Goal: Transaction & Acquisition: Download file/media

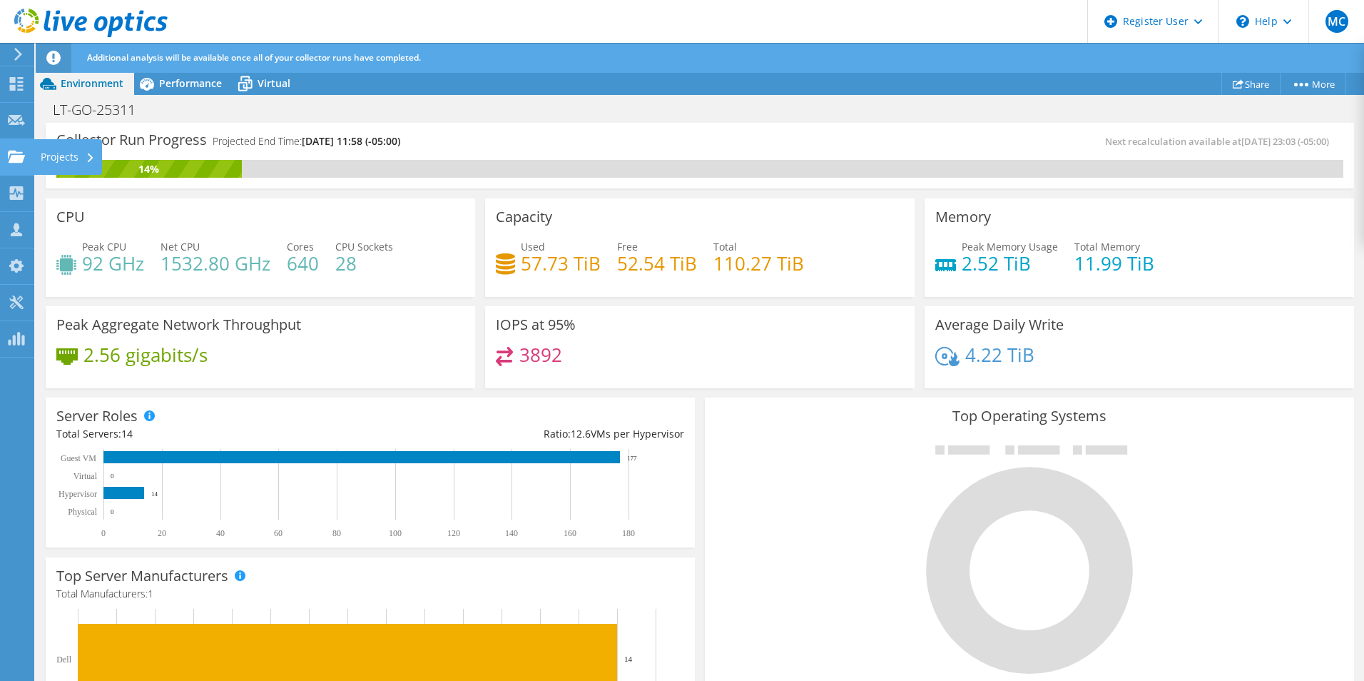
click at [17, 154] on icon at bounding box center [16, 157] width 17 height 14
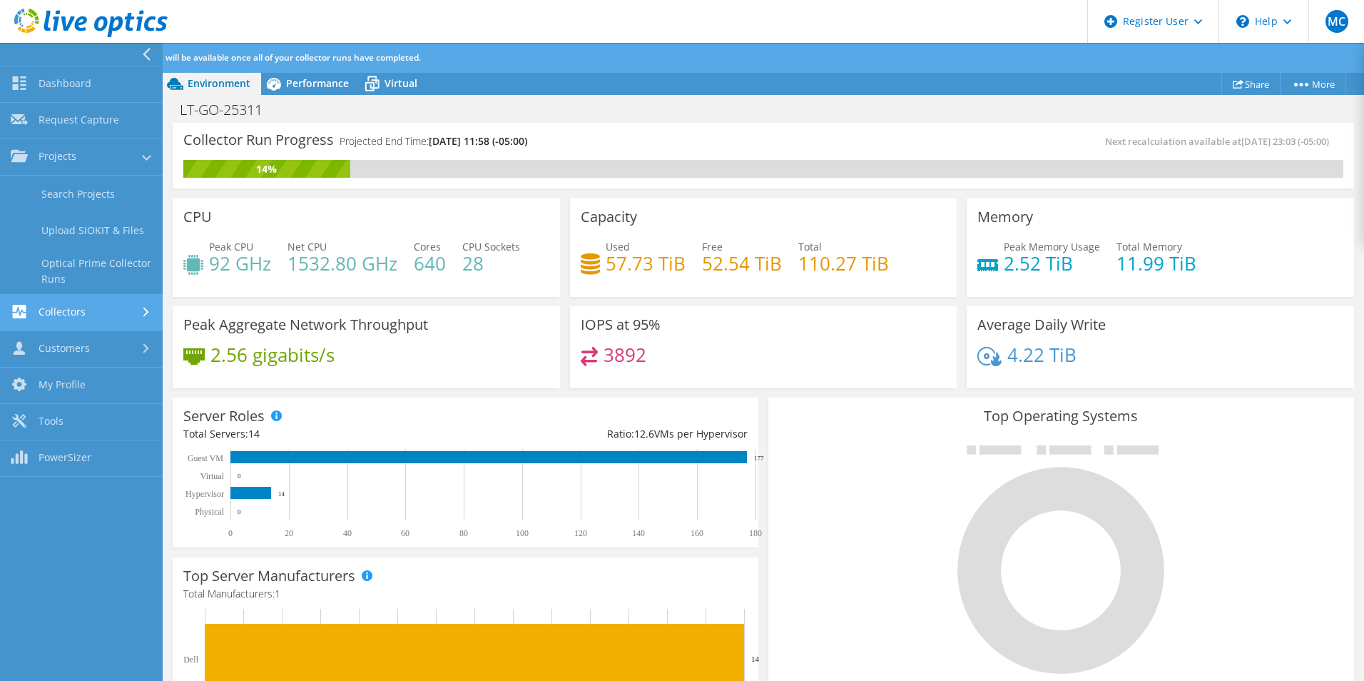
click at [51, 316] on link "Collectors" at bounding box center [81, 313] width 163 height 36
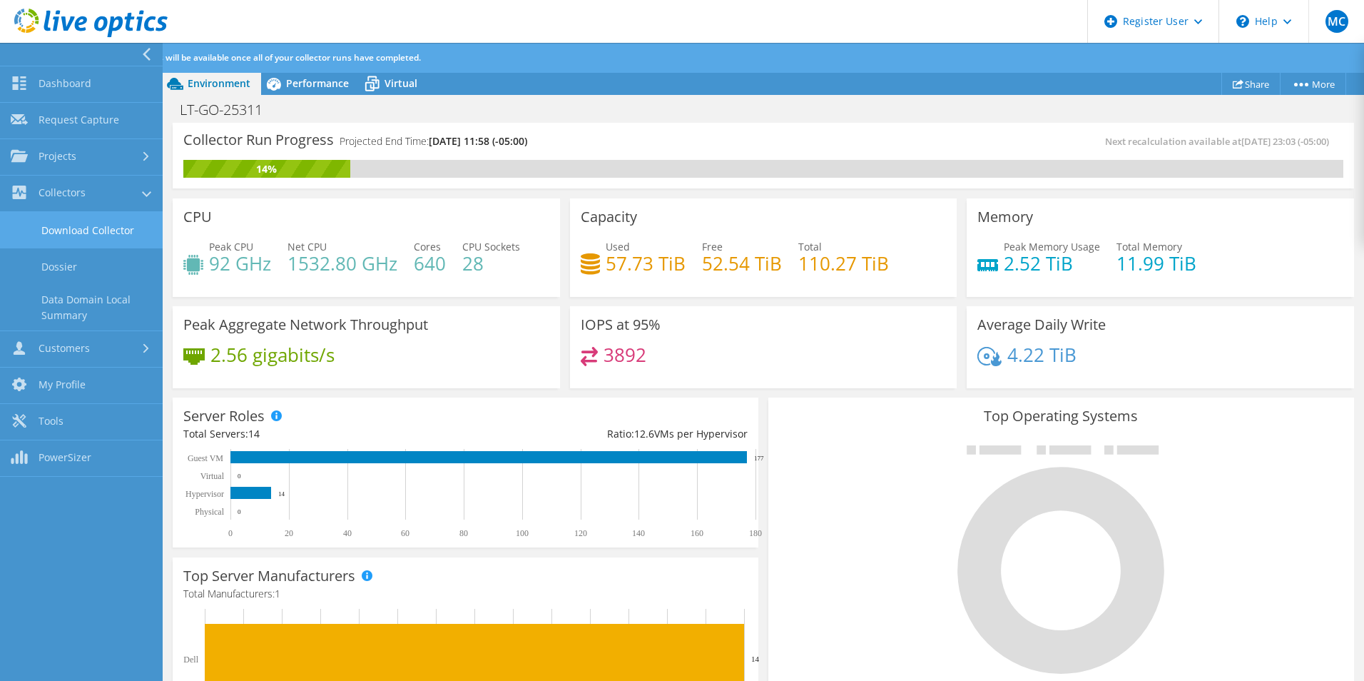
click at [82, 233] on link "Download Collector" at bounding box center [81, 230] width 163 height 36
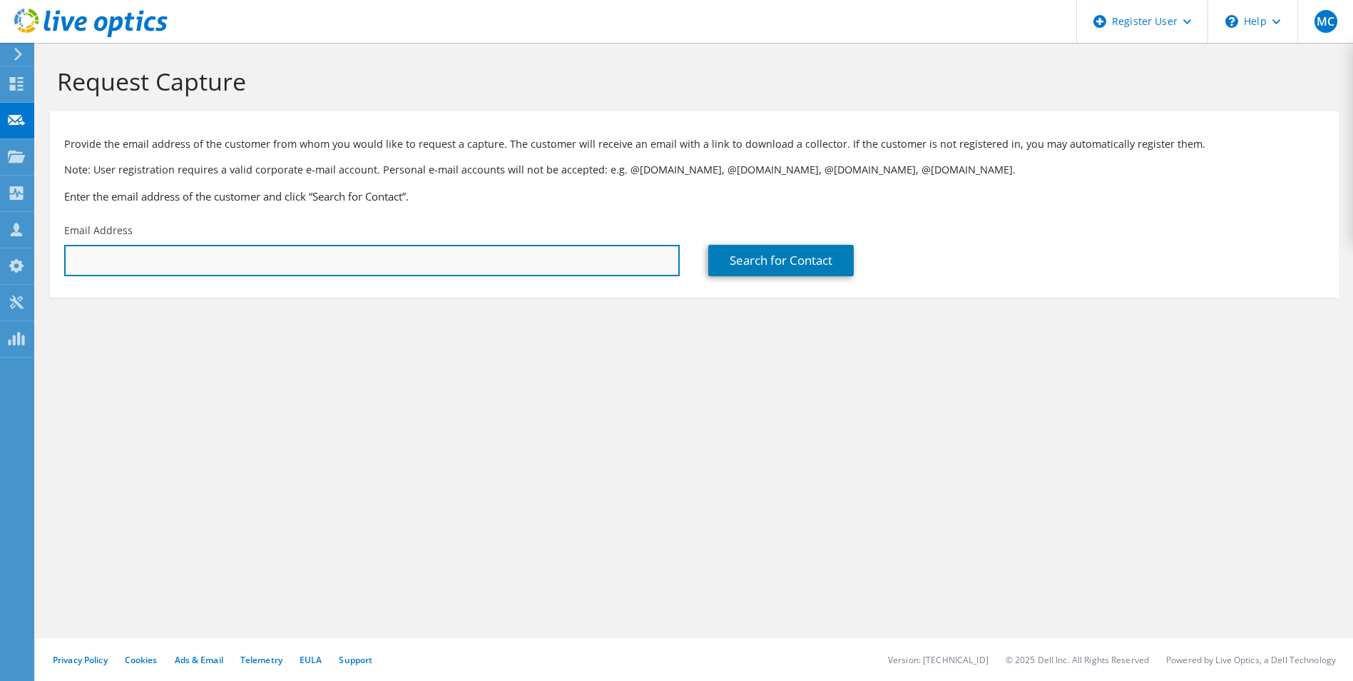
click at [129, 269] on input "text" at bounding box center [372, 260] width 616 height 31
click at [285, 248] on input "text" at bounding box center [372, 260] width 616 height 31
paste input "hector.santillano@gecu.com"
type input "hector.santillano@gecu.com"
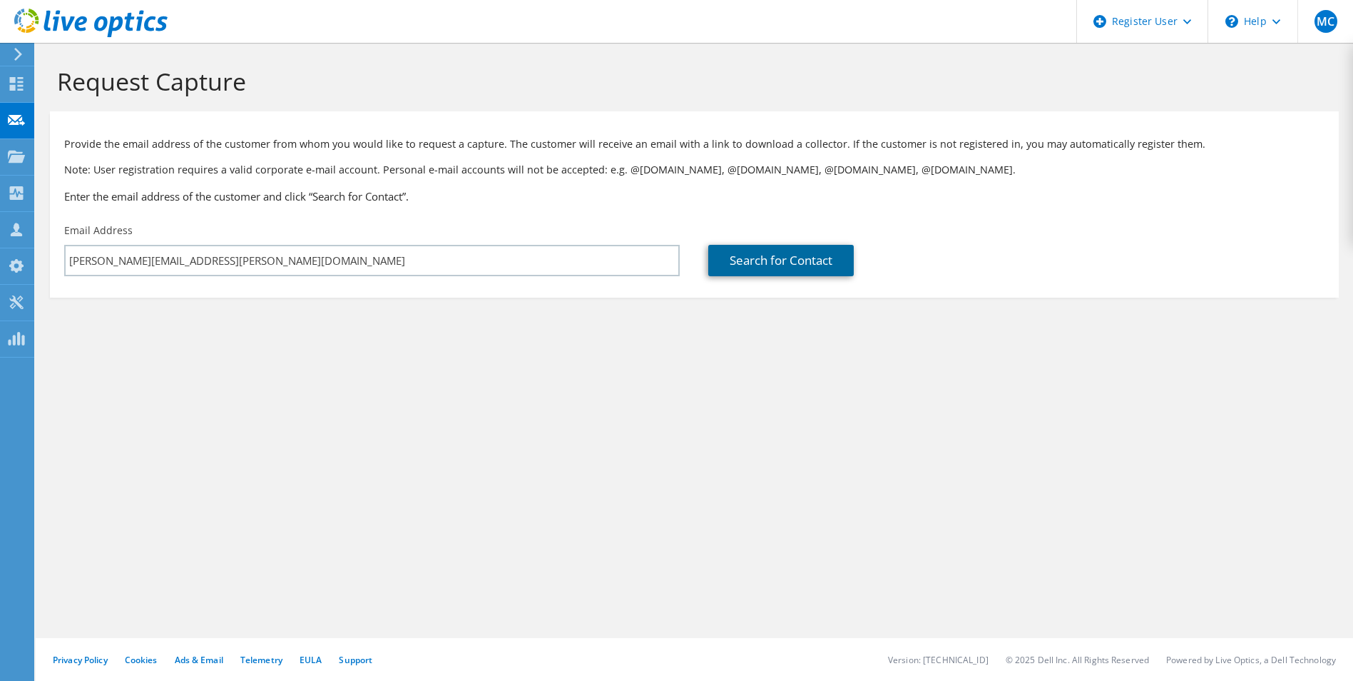
click at [788, 263] on link "Search for Contact" at bounding box center [781, 260] width 146 height 31
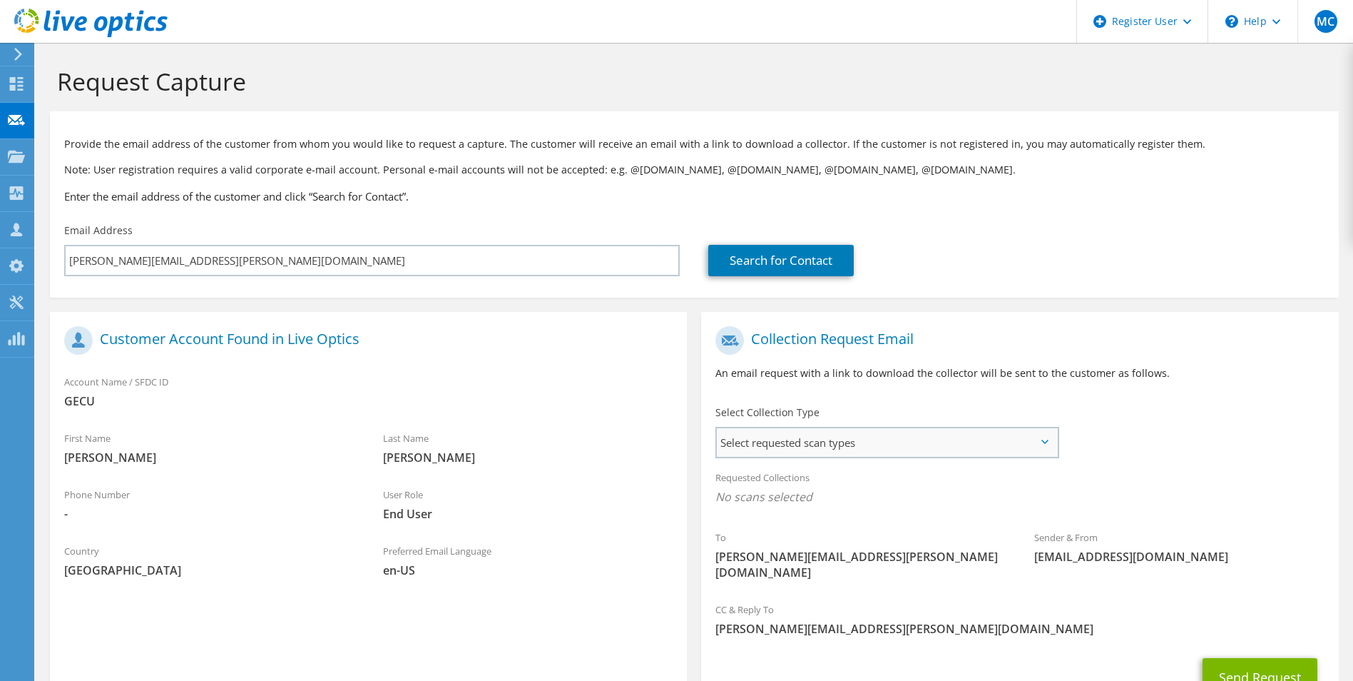
click at [793, 443] on span "Select requested scan types" at bounding box center [887, 442] width 340 height 29
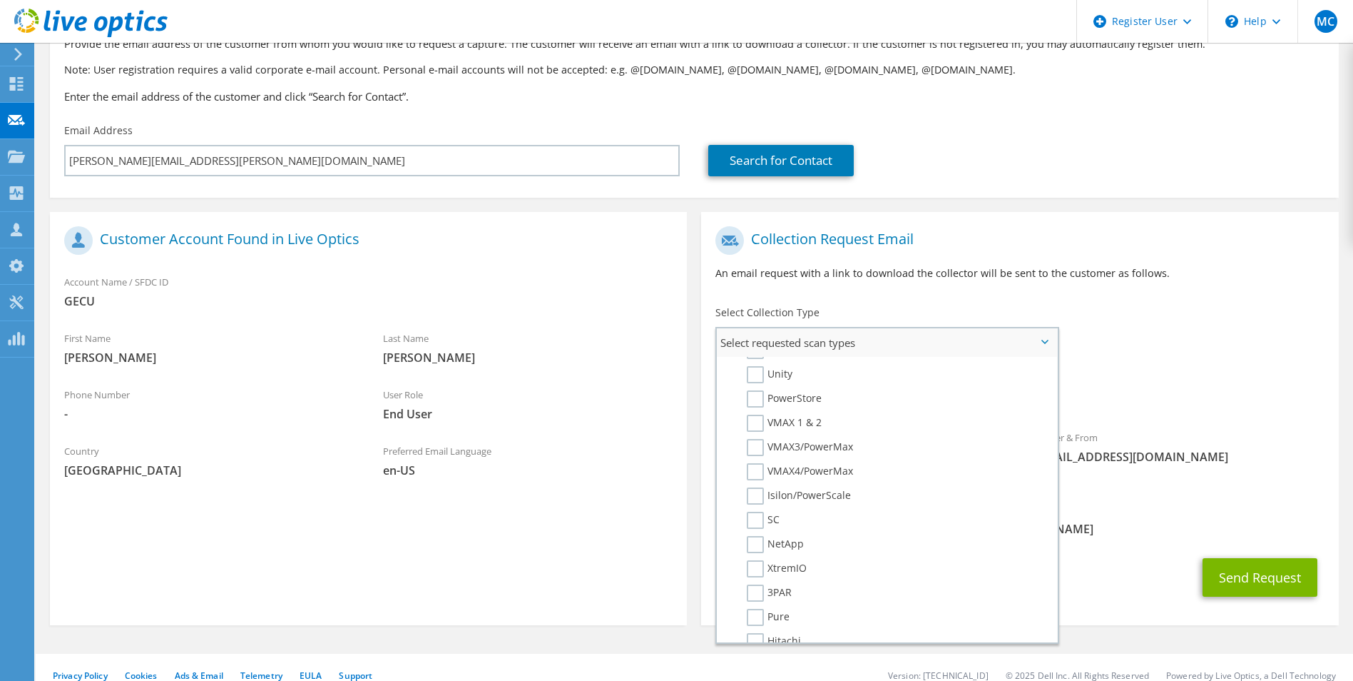
scroll to position [357, 0]
click at [761, 450] on label "SC" at bounding box center [763, 448] width 33 height 17
click at [0, 0] on input "SC" at bounding box center [0, 0] width 0 height 0
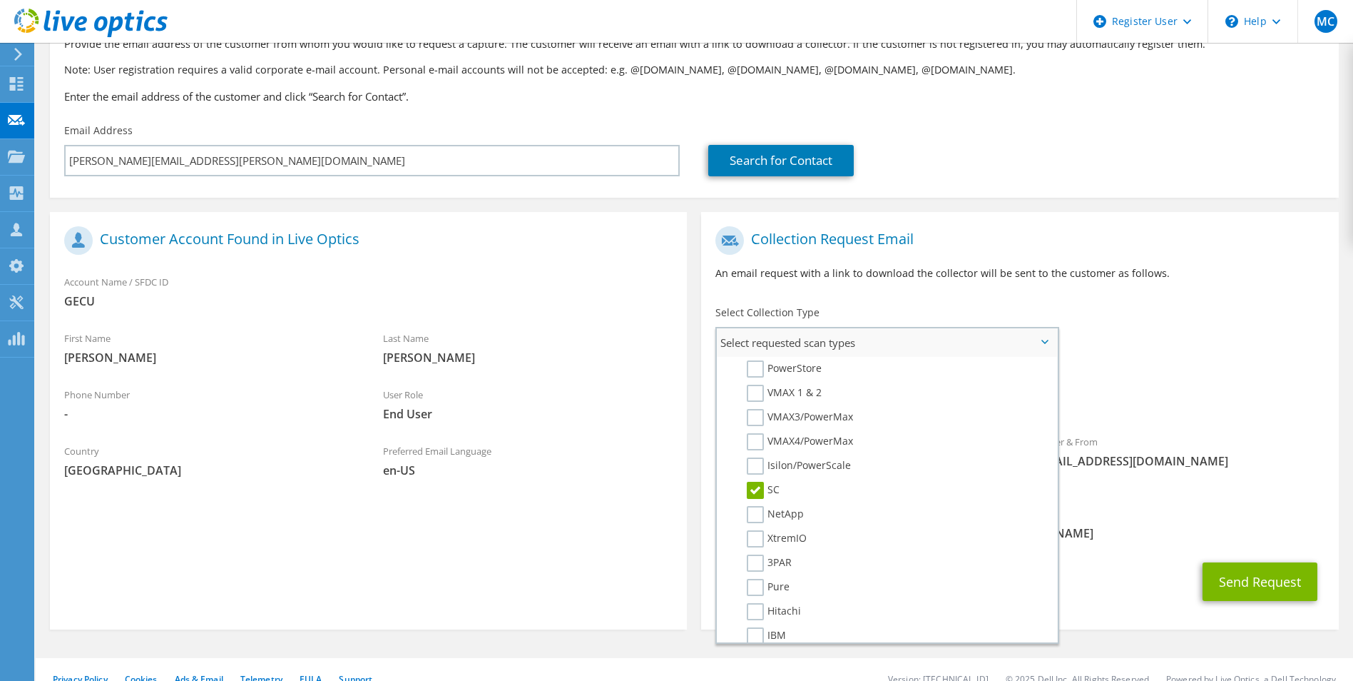
click at [754, 491] on label "SC" at bounding box center [763, 490] width 33 height 17
click at [0, 0] on input "SC" at bounding box center [0, 0] width 0 height 0
click at [1218, 123] on div "Search for Contact" at bounding box center [1016, 149] width 644 height 67
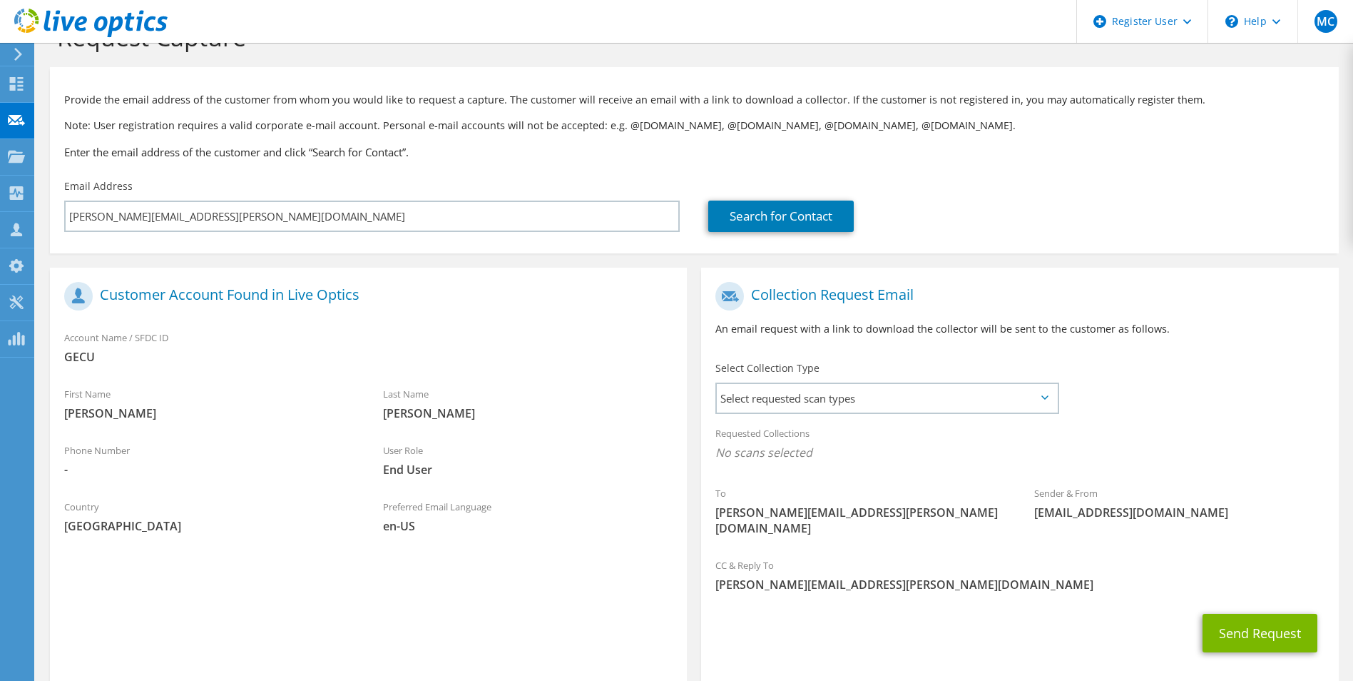
scroll to position [0, 0]
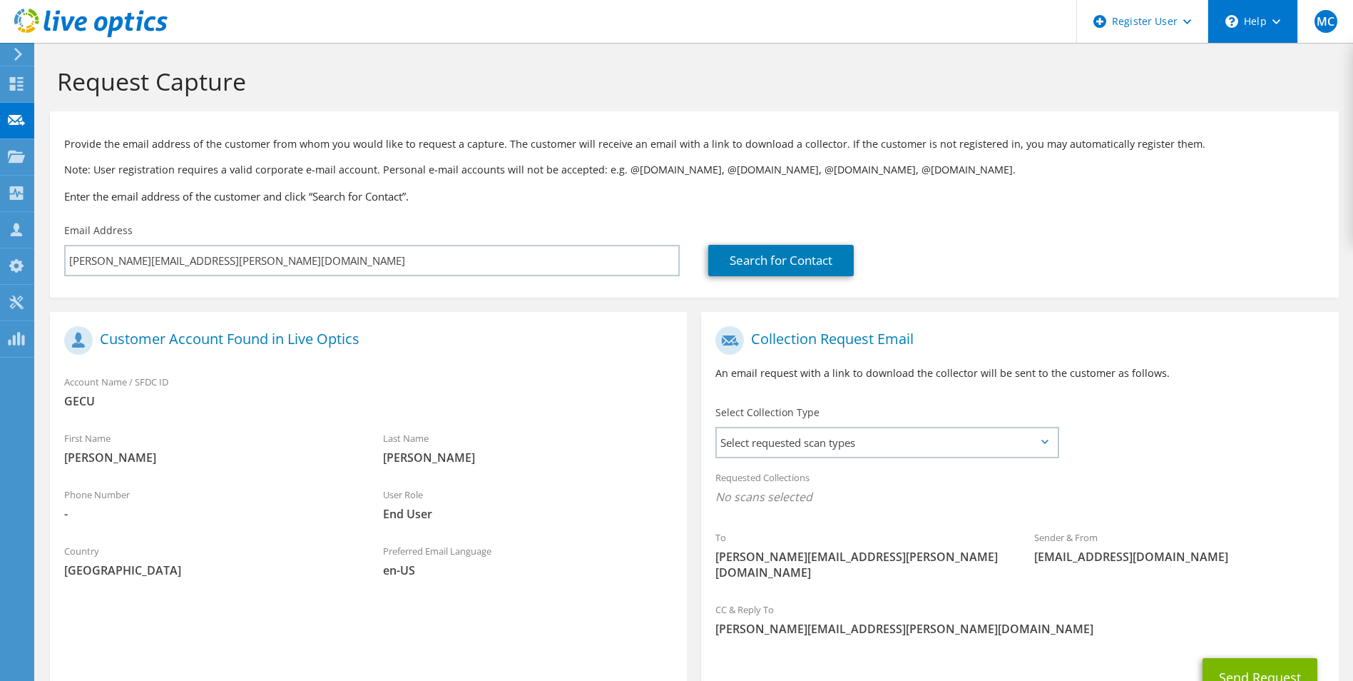
click at [1261, 26] on div "\n Help" at bounding box center [1253, 21] width 90 height 43
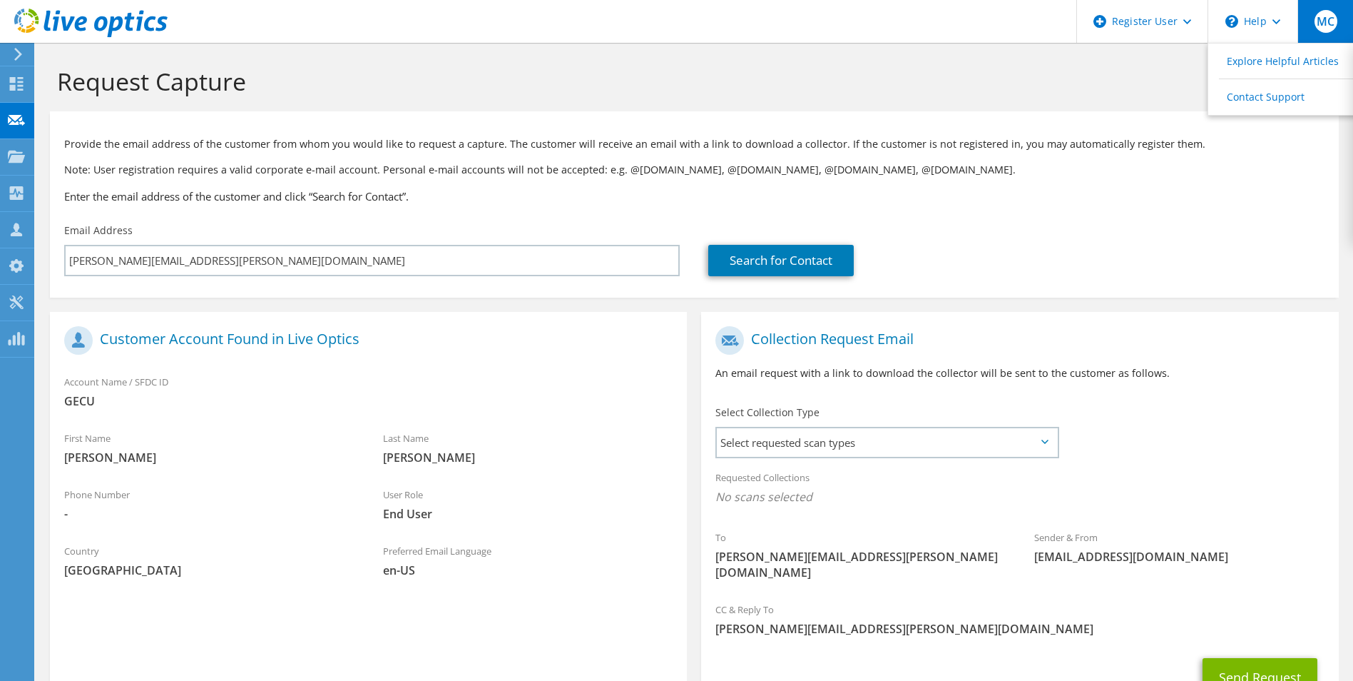
click at [1321, 26] on span "MC" at bounding box center [1326, 21] width 23 height 23
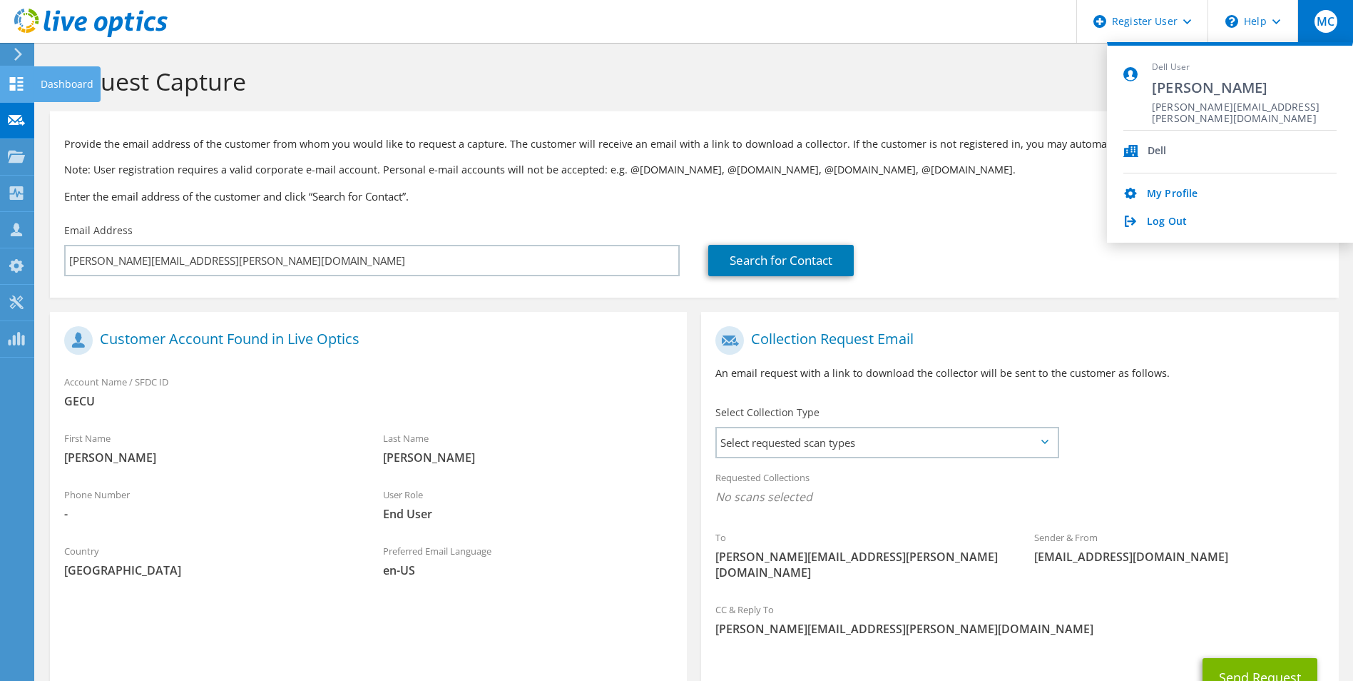
click at [9, 83] on icon at bounding box center [16, 84] width 17 height 14
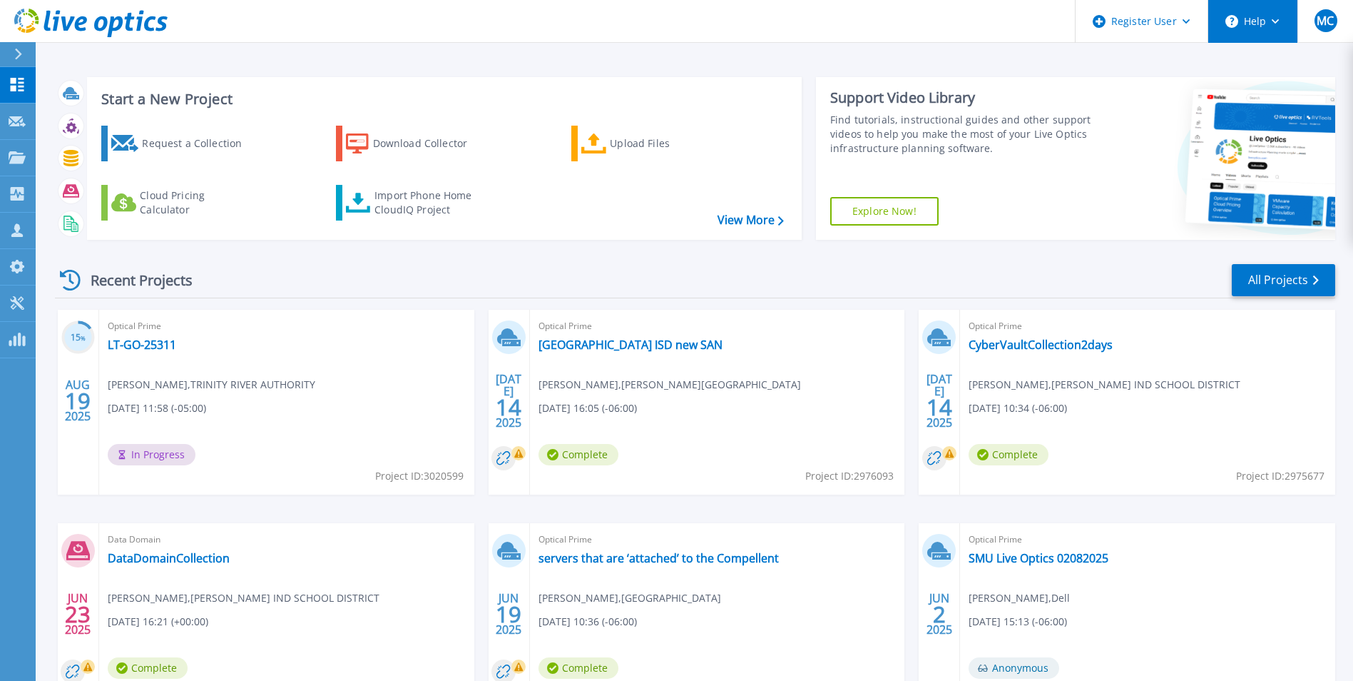
click at [1289, 34] on button "Help" at bounding box center [1253, 21] width 89 height 43
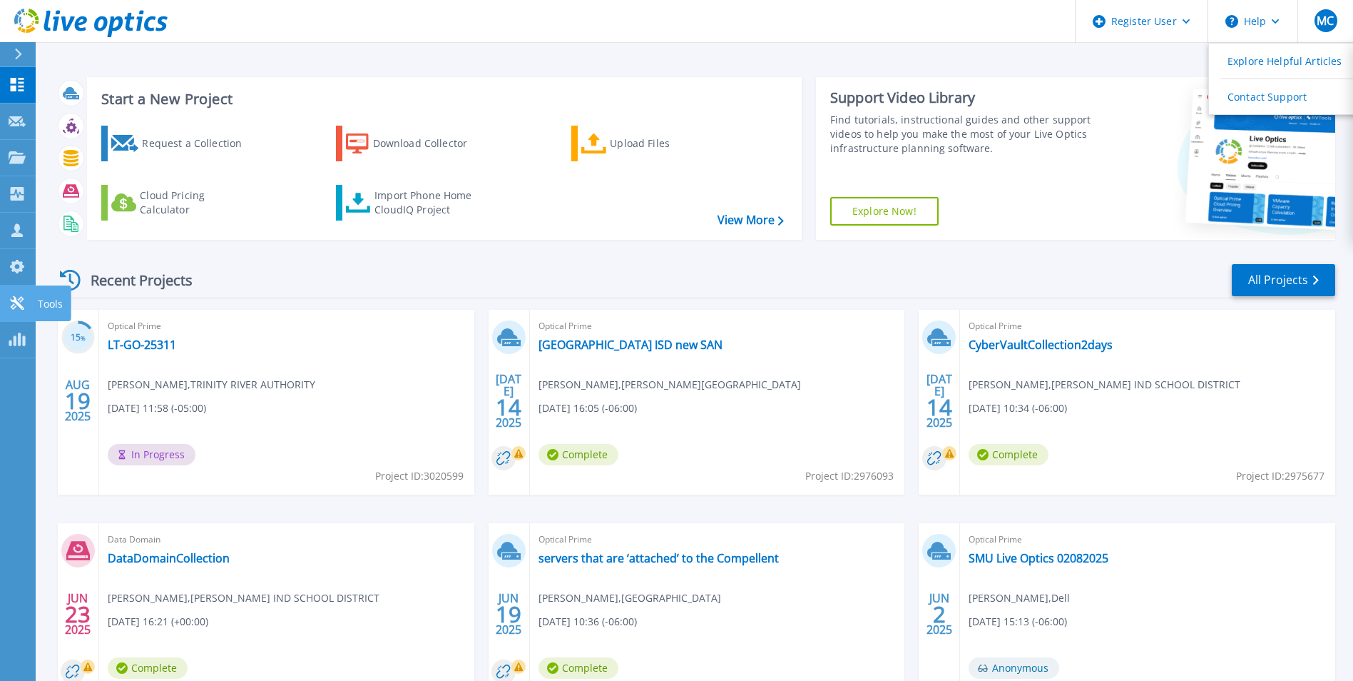
click at [16, 308] on icon at bounding box center [17, 303] width 17 height 14
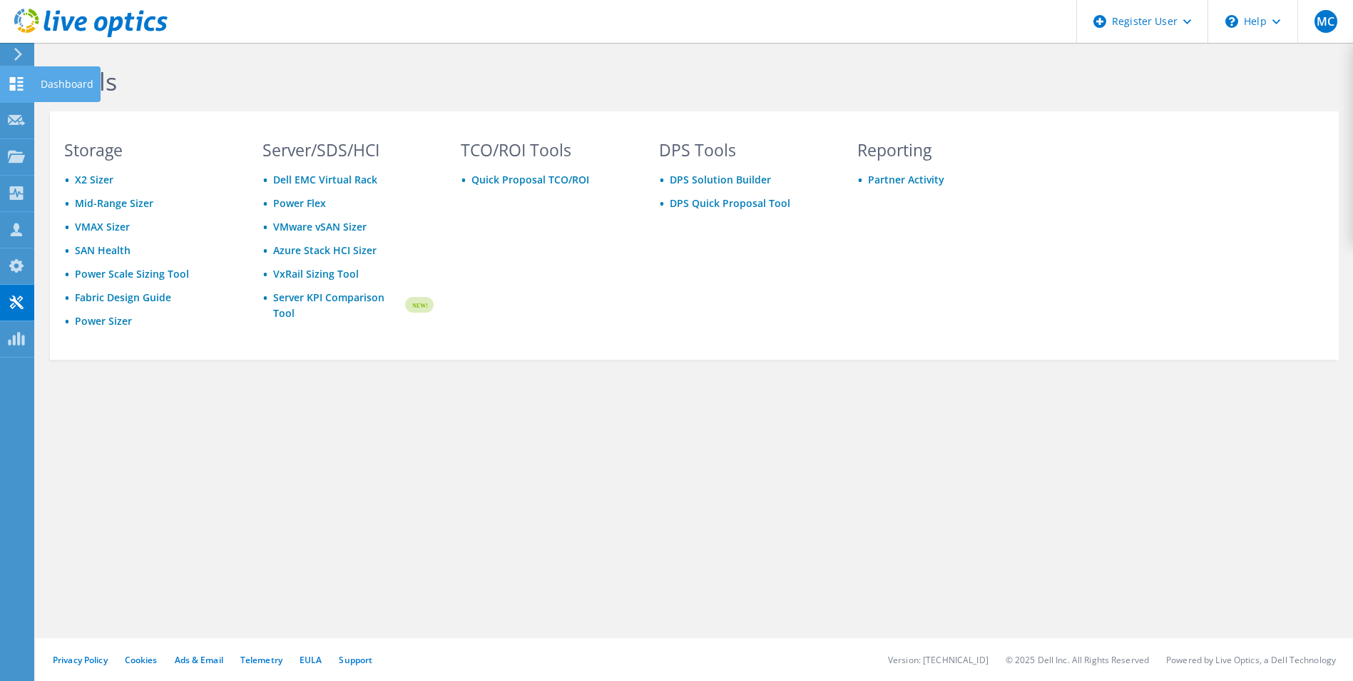
click at [24, 88] on icon at bounding box center [16, 84] width 17 height 14
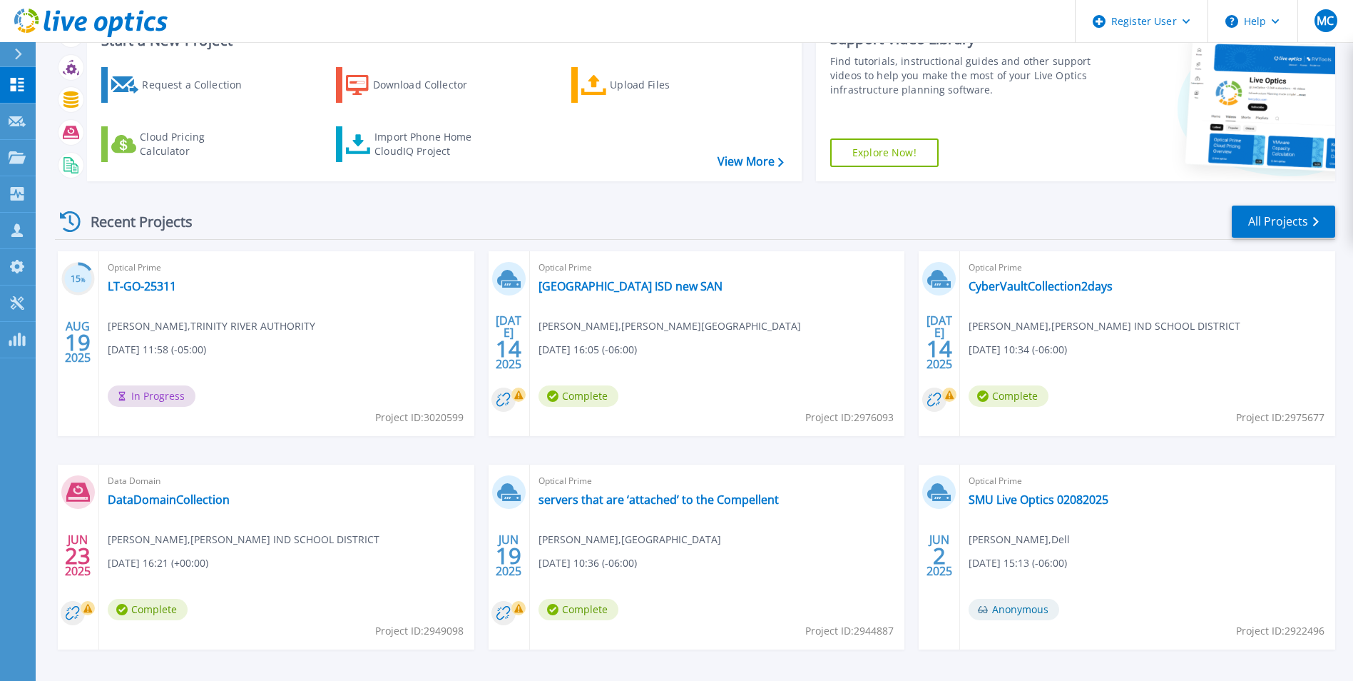
scroll to position [110, 0]
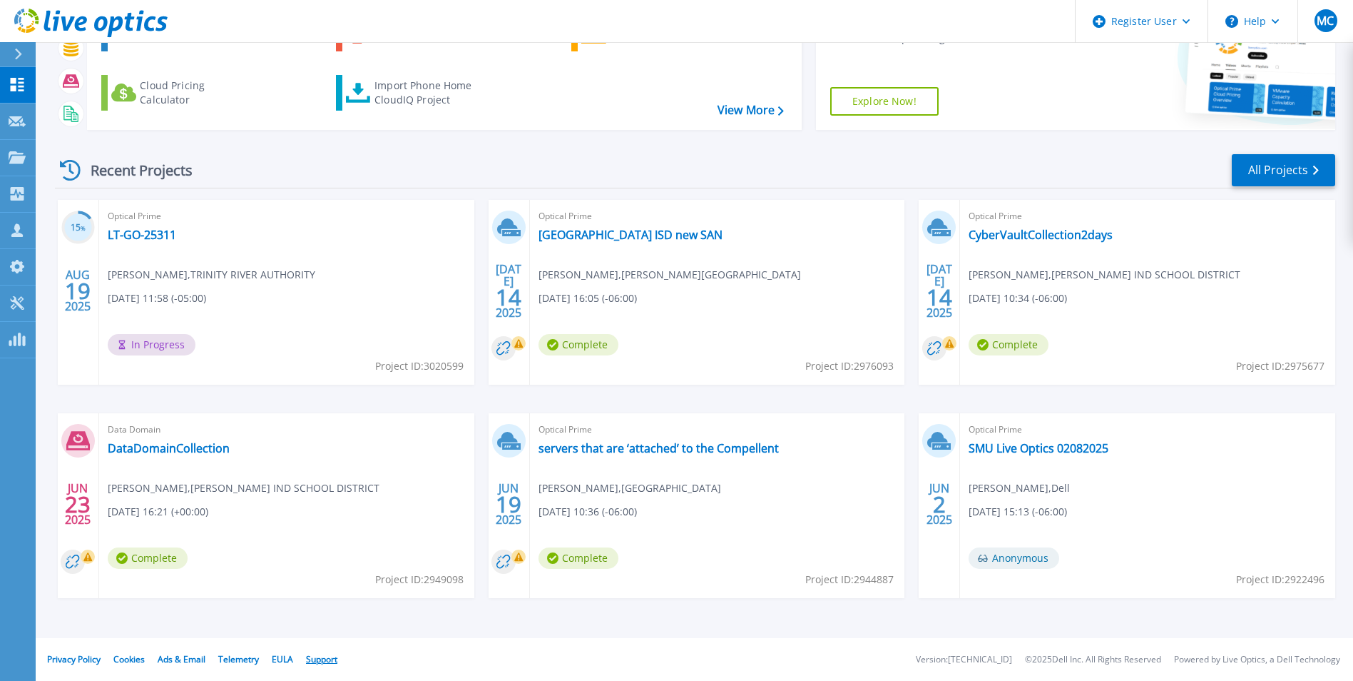
click at [320, 657] on link "Support" at bounding box center [321, 659] width 31 height 12
click at [324, 659] on link "Support" at bounding box center [321, 659] width 31 height 12
click at [65, 118] on p "Request Capture" at bounding box center [77, 121] width 81 height 37
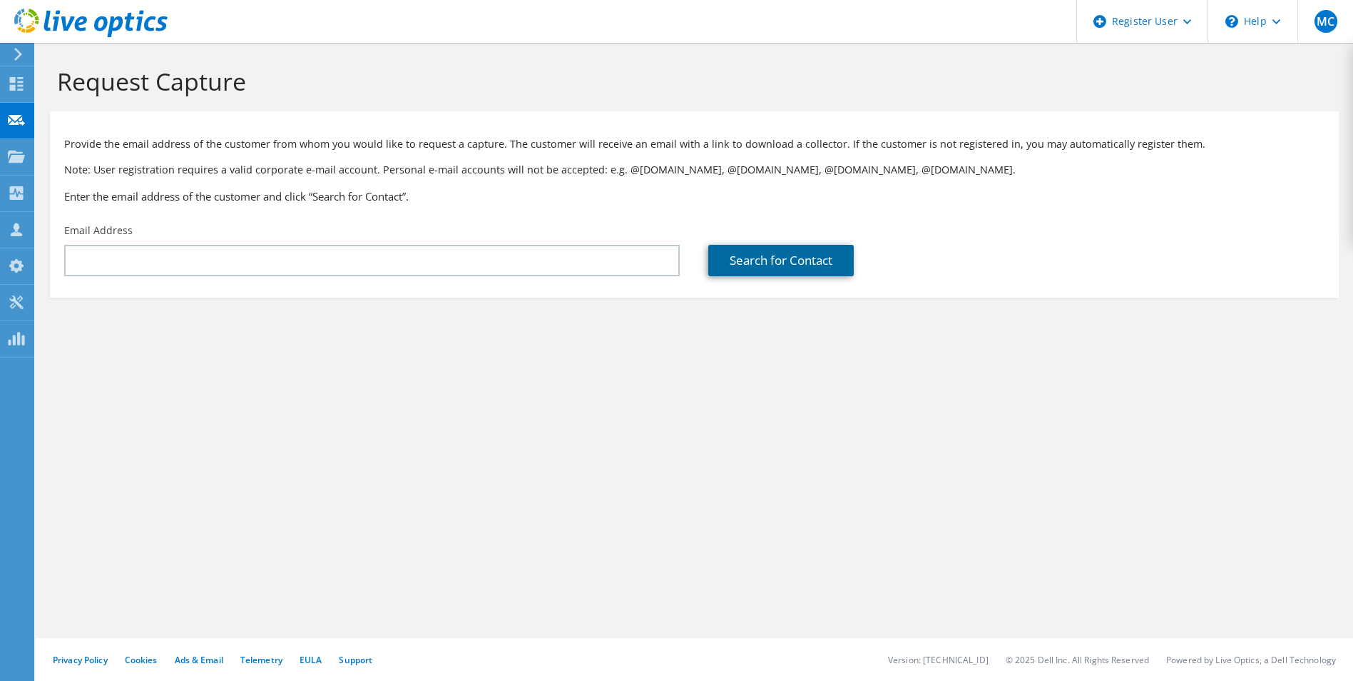
click at [747, 263] on link "Search for Contact" at bounding box center [781, 260] width 146 height 31
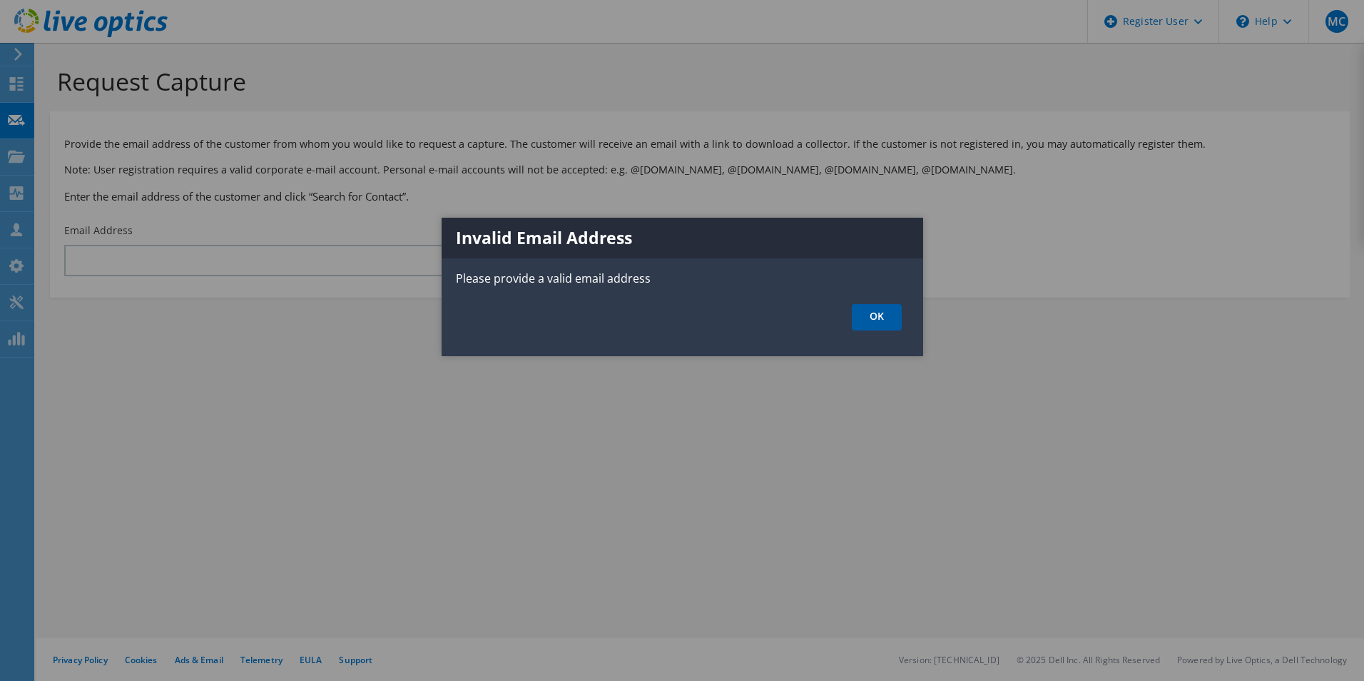
click at [865, 317] on link "OK" at bounding box center [877, 317] width 50 height 26
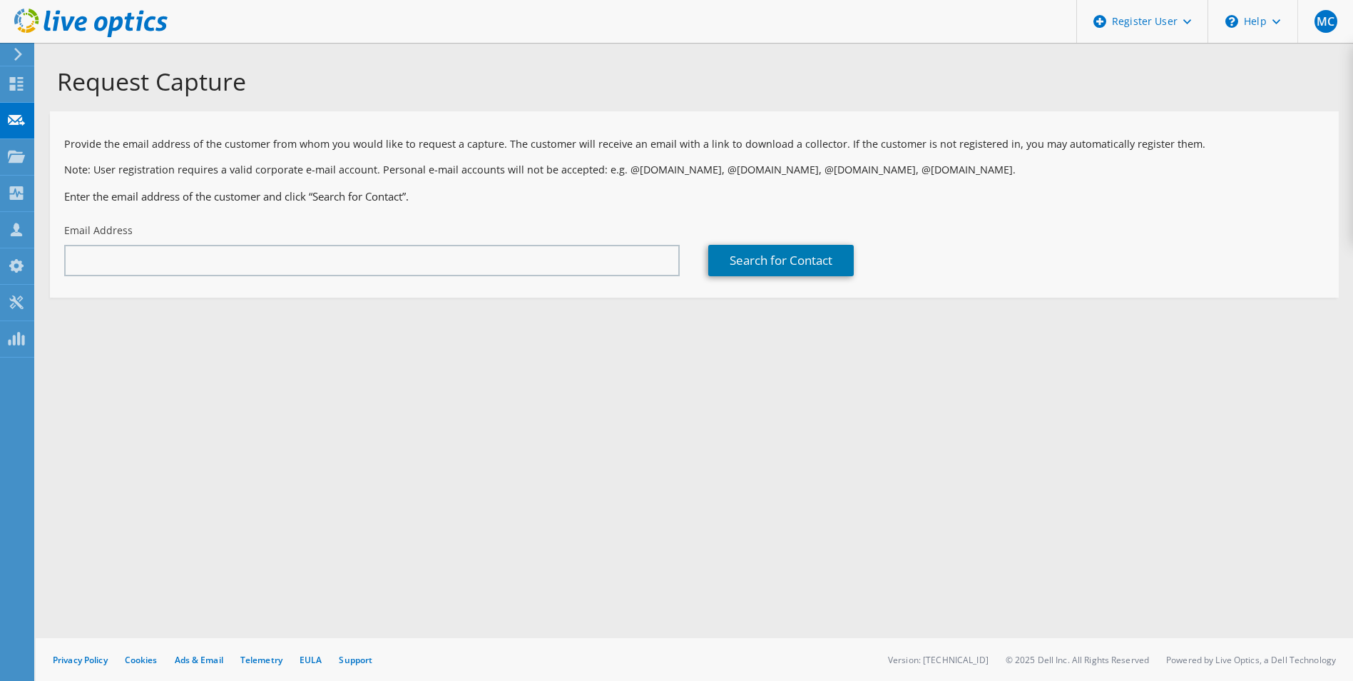
click at [297, 266] on div "Request Capture Provide the email address of the customer from whom you would l…" at bounding box center [695, 362] width 1318 height 638
click at [297, 266] on input "text" at bounding box center [372, 260] width 616 height 31
paste input "1TX0H63"
type input "1TX0H63"
drag, startPoint x: 198, startPoint y: 263, endPoint x: 49, endPoint y: 256, distance: 149.3
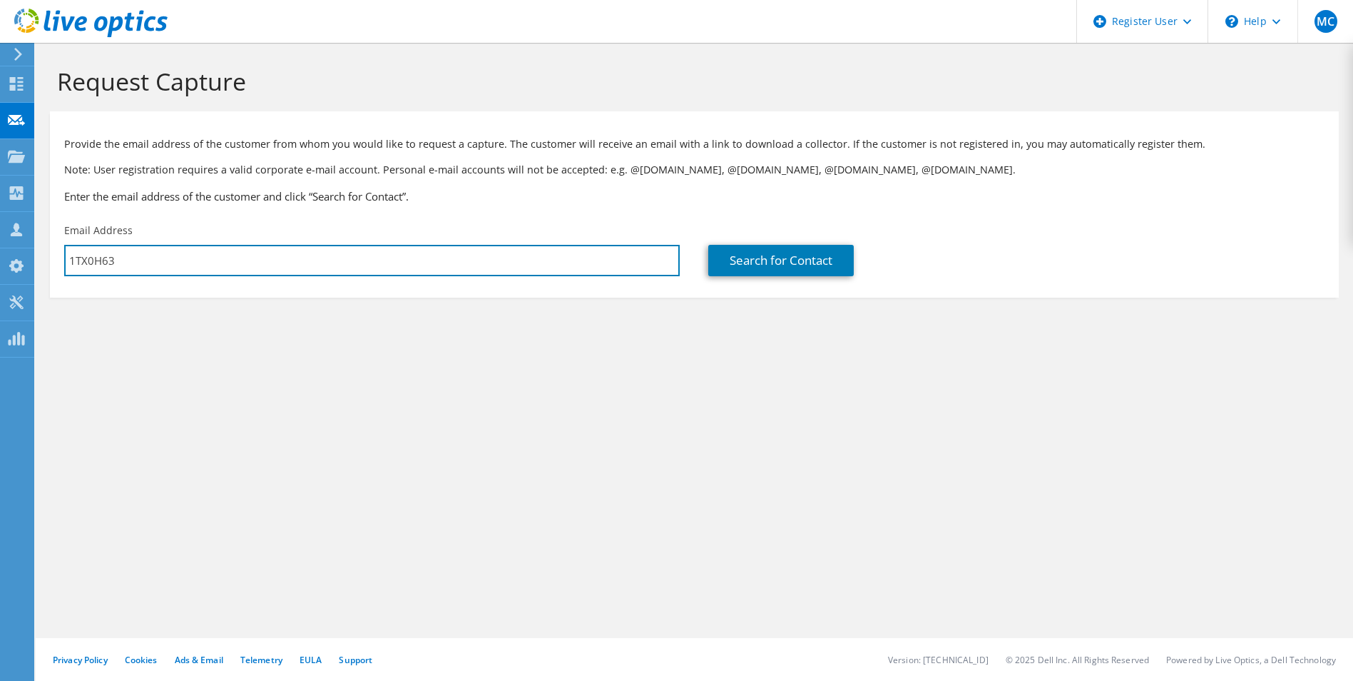
click at [49, 256] on section "Request Capture Provide the email address of the customer from whom you would l…" at bounding box center [695, 206] width 1318 height 326
click at [176, 254] on input "text" at bounding box center [372, 260] width 616 height 31
paste input "hector.santillano@gecu.com"
type input "hector.santillano@gecu.com"
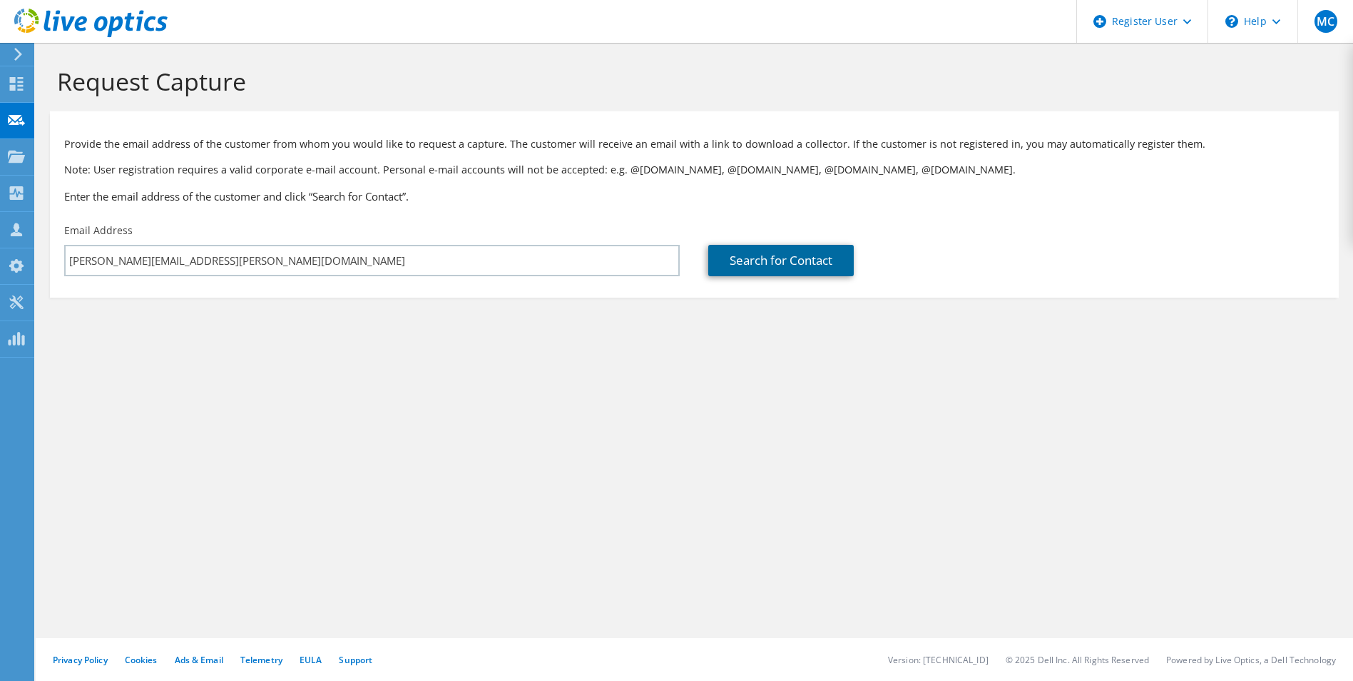
click at [742, 262] on link "Search for Contact" at bounding box center [781, 260] width 146 height 31
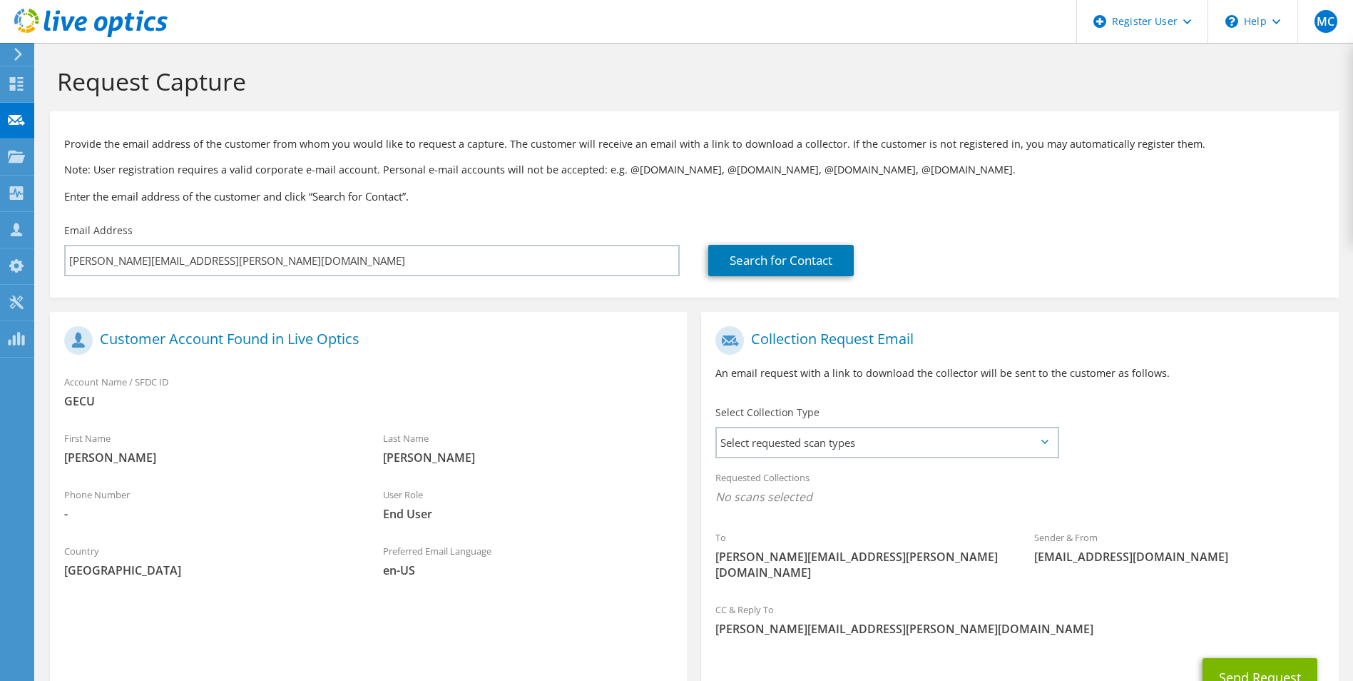
click at [747, 410] on label "Select Collection Type" at bounding box center [768, 412] width 104 height 14
click at [753, 429] on span "Select requested scan types" at bounding box center [887, 442] width 340 height 29
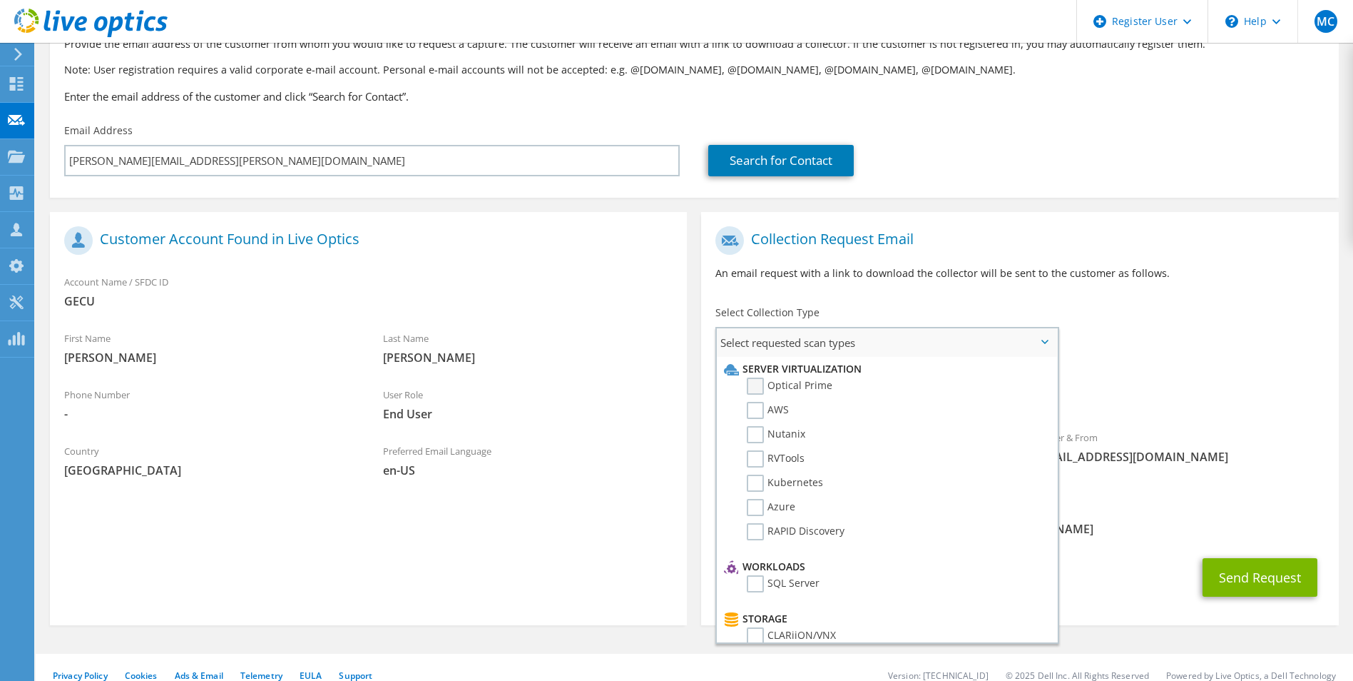
click at [758, 388] on label "Optical Prime" at bounding box center [790, 385] width 86 height 17
click at [0, 0] on input "Optical Prime" at bounding box center [0, 0] width 0 height 0
click at [1168, 564] on div "Send Request" at bounding box center [1019, 581] width 637 height 53
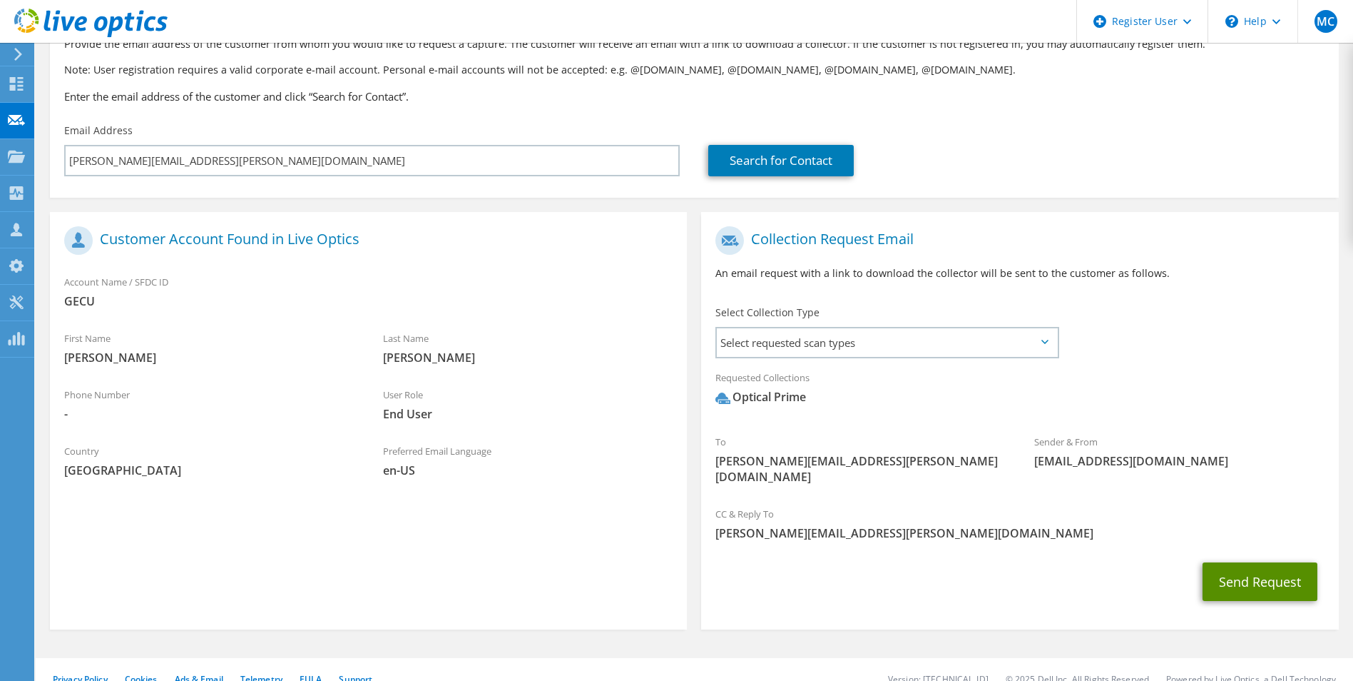
click at [1267, 569] on button "Send Request" at bounding box center [1260, 581] width 115 height 39
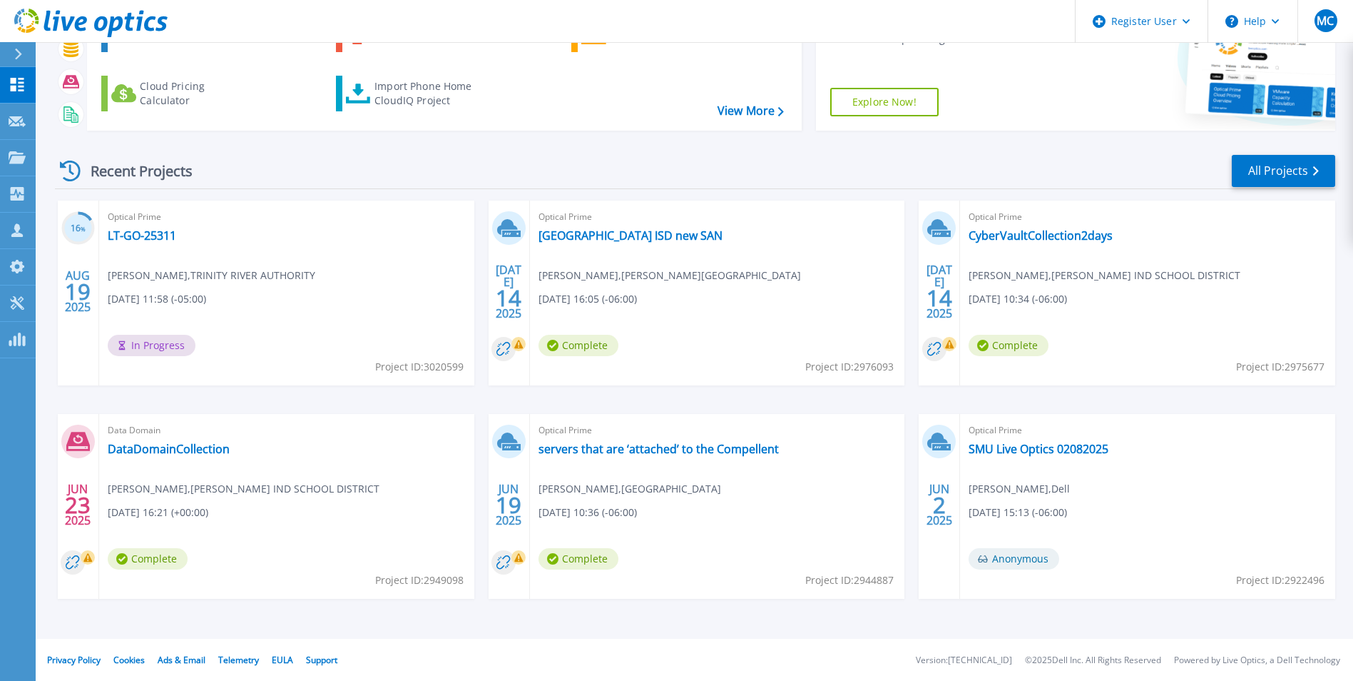
scroll to position [110, 0]
click at [1270, 168] on link "All Projects" at bounding box center [1283, 170] width 103 height 32
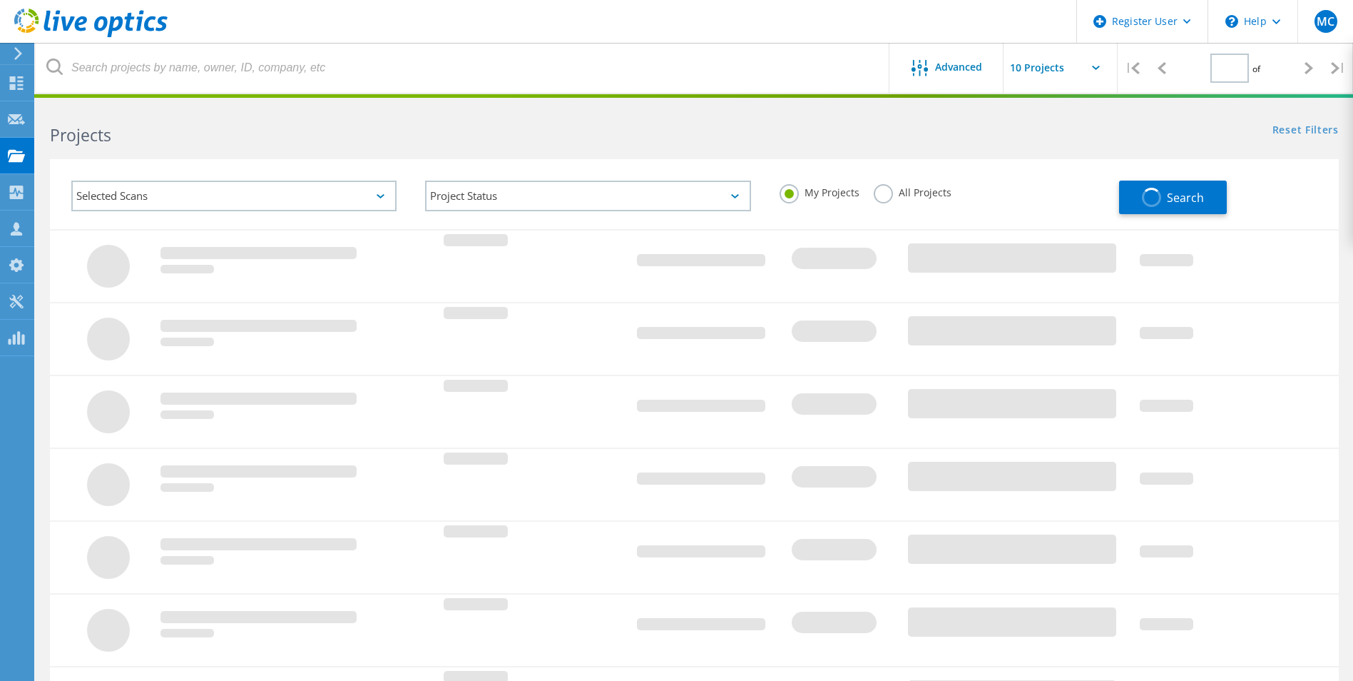
type input "1"
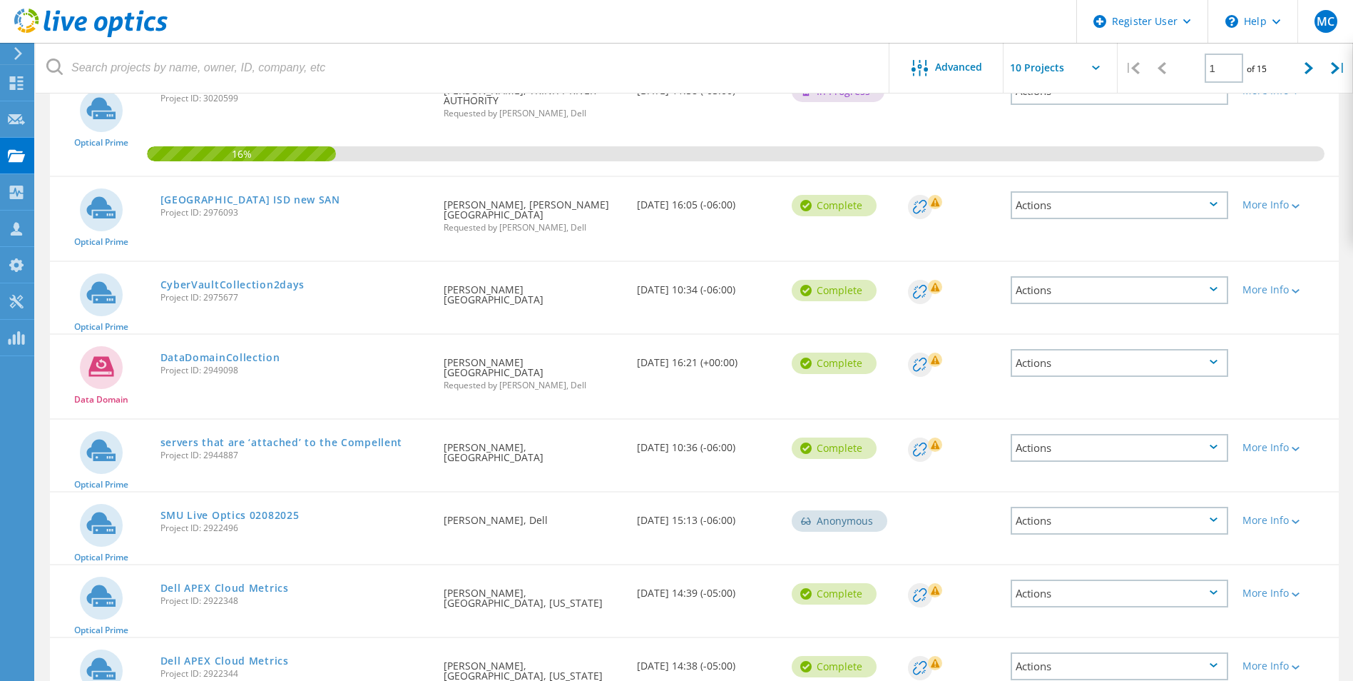
scroll to position [222, 0]
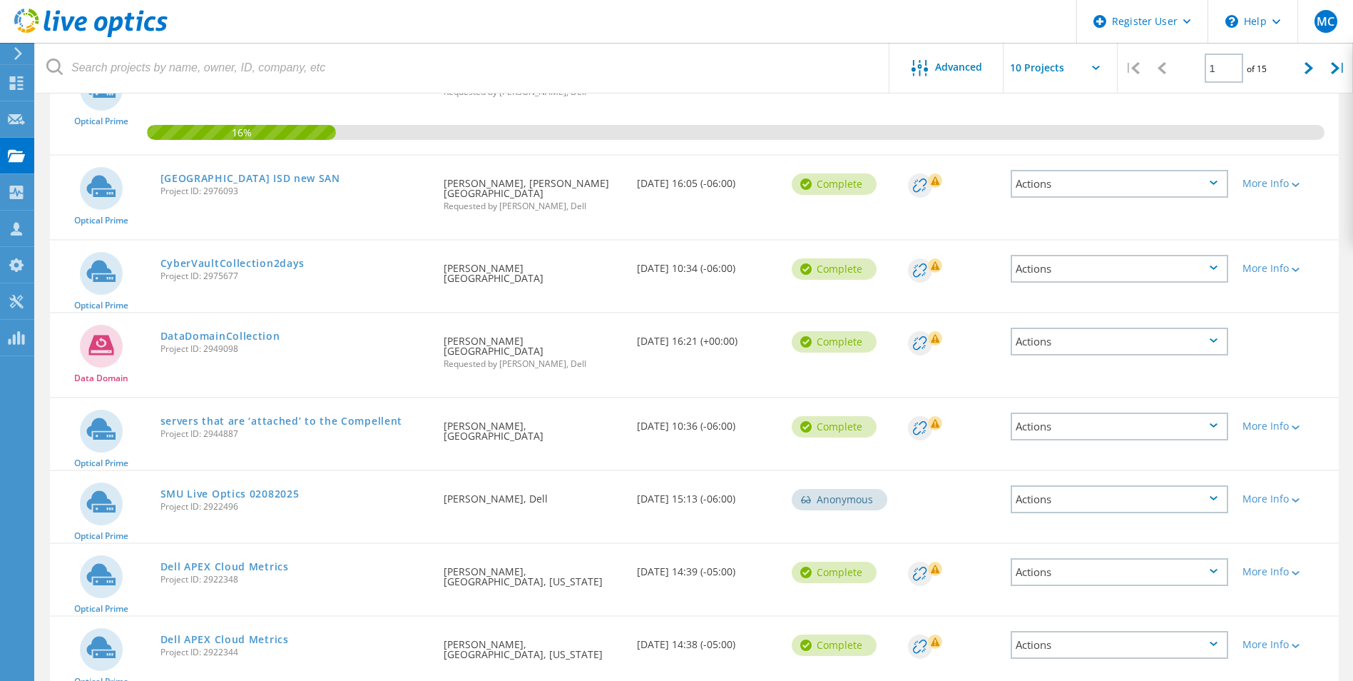
click at [1099, 69] on icon at bounding box center [1096, 68] width 8 height 4
click at [1091, 66] on input "text" at bounding box center [1075, 68] width 143 height 50
click at [1055, 168] on div "Show 40 Projects" at bounding box center [1075, 176] width 141 height 24
type input "Show 40 Projects"
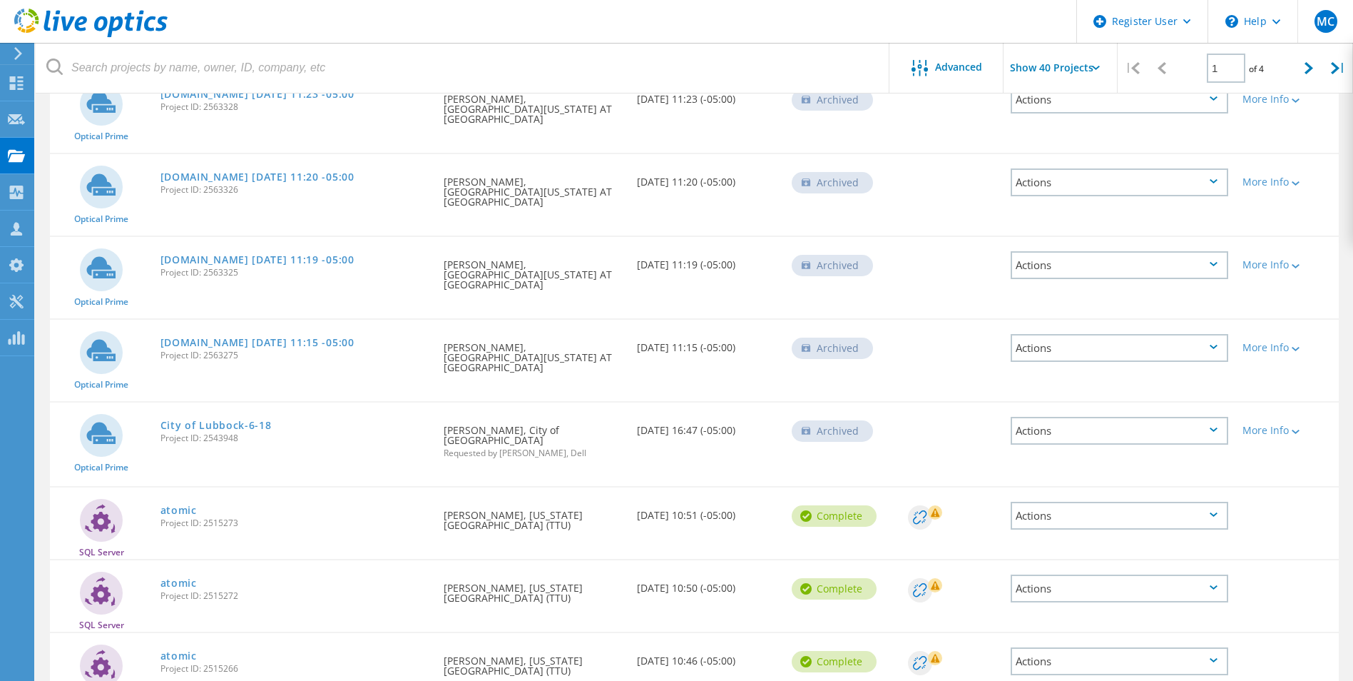
scroll to position [2700, 0]
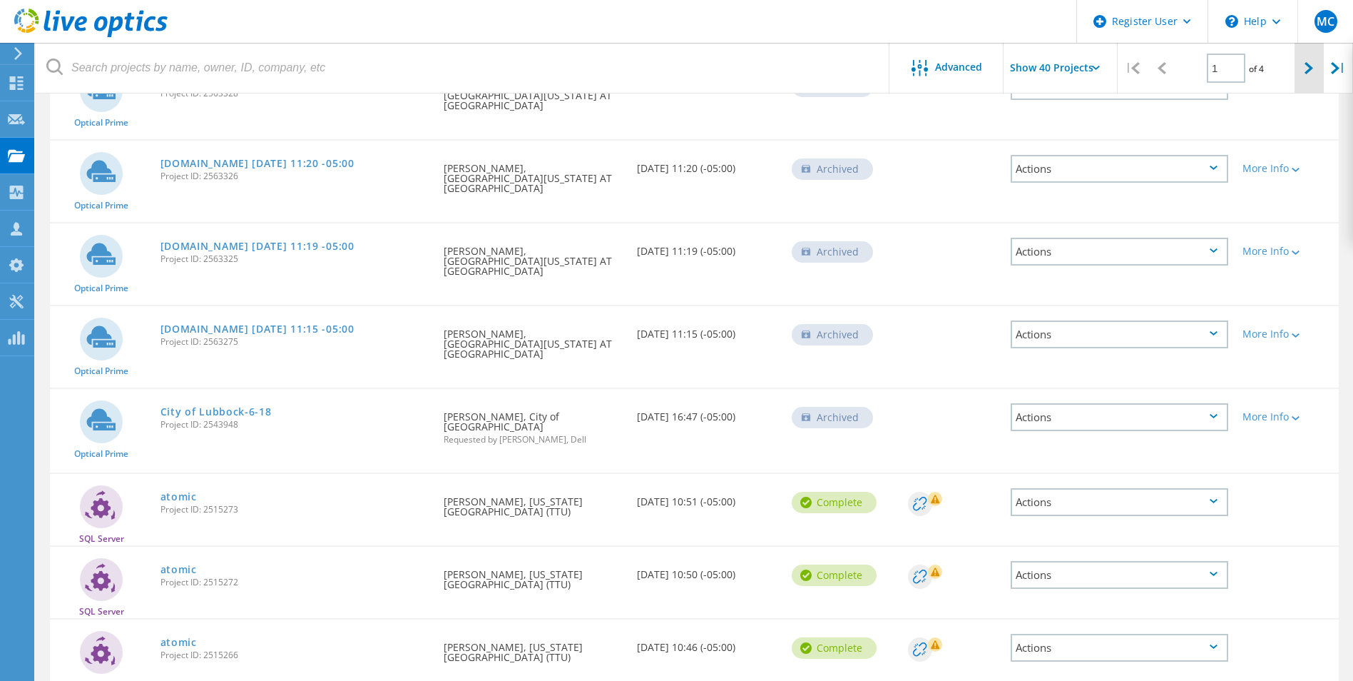
click at [1304, 75] on div at bounding box center [1309, 68] width 29 height 51
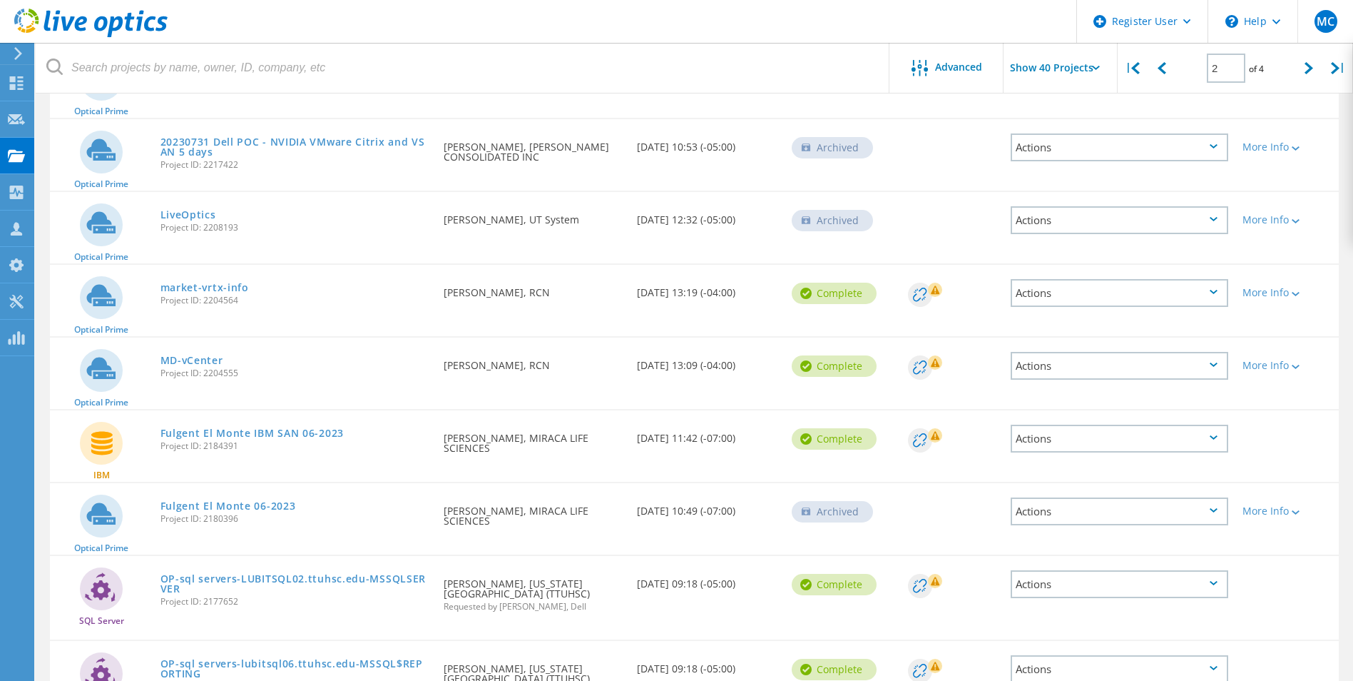
scroll to position [2745, 0]
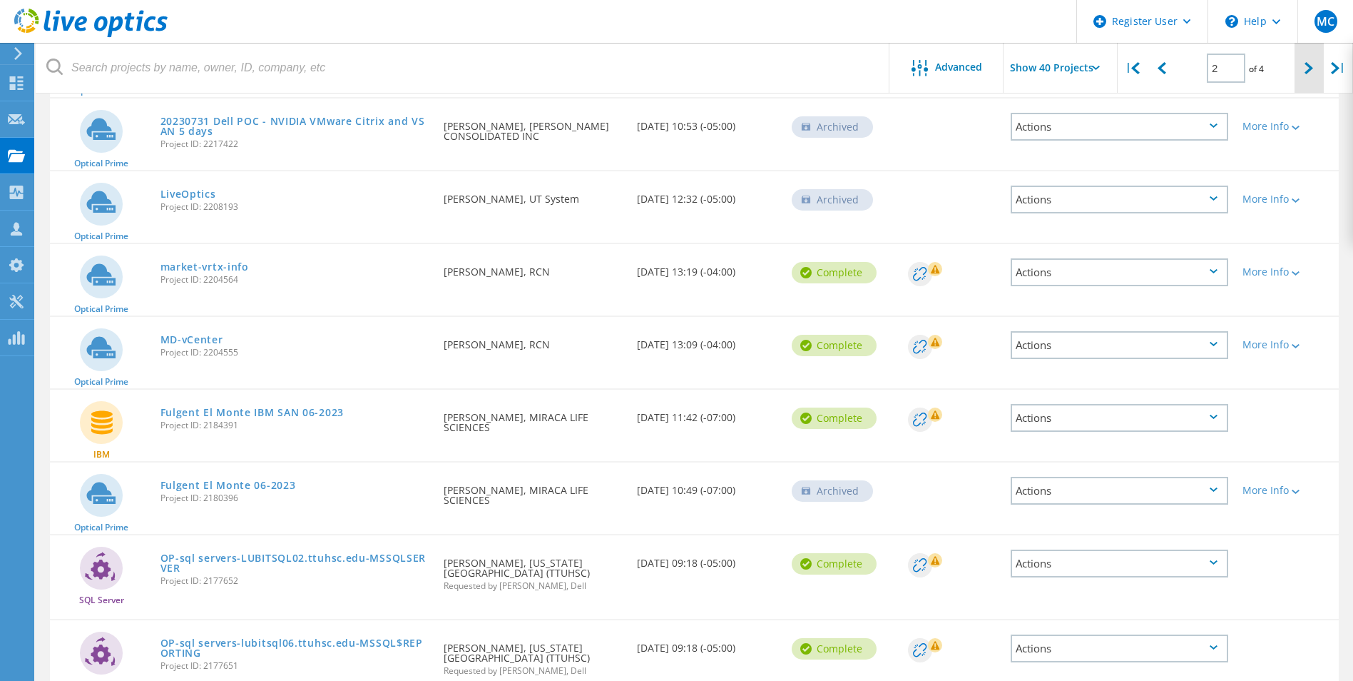
click at [1303, 68] on div at bounding box center [1309, 68] width 29 height 51
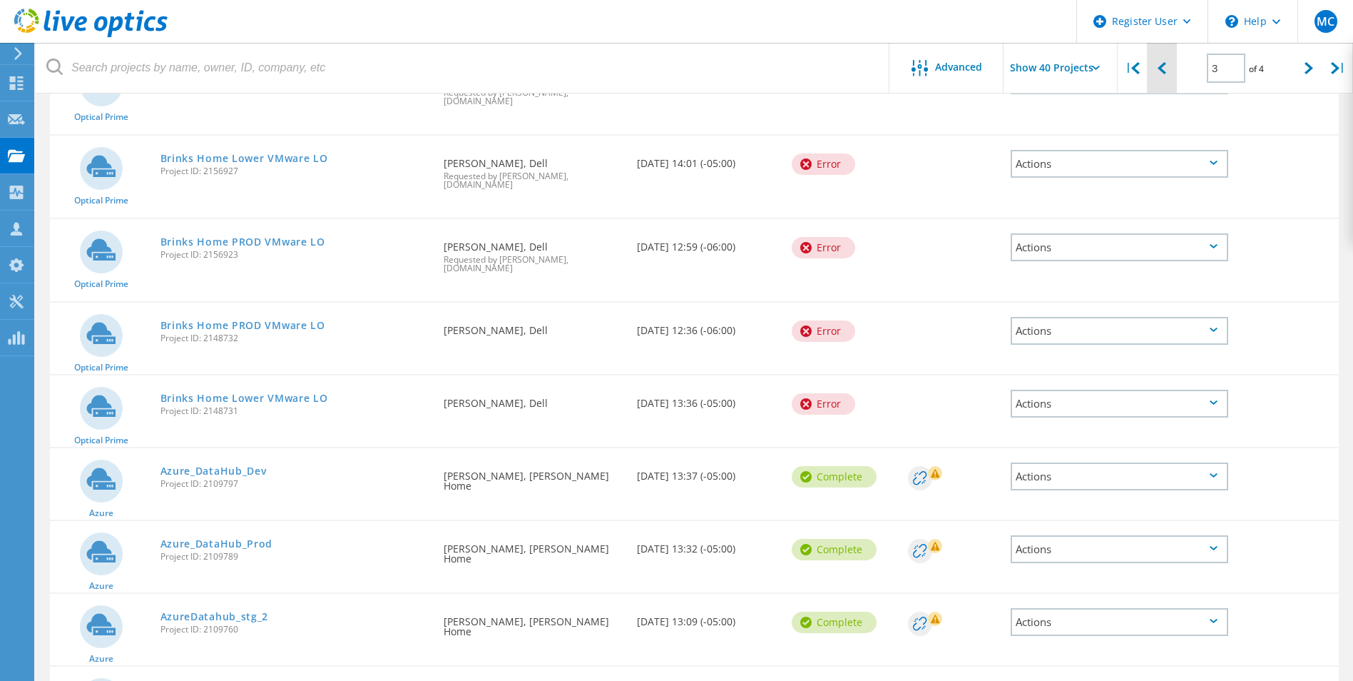
click at [1167, 68] on div at bounding box center [1161, 68] width 29 height 51
type input "2"
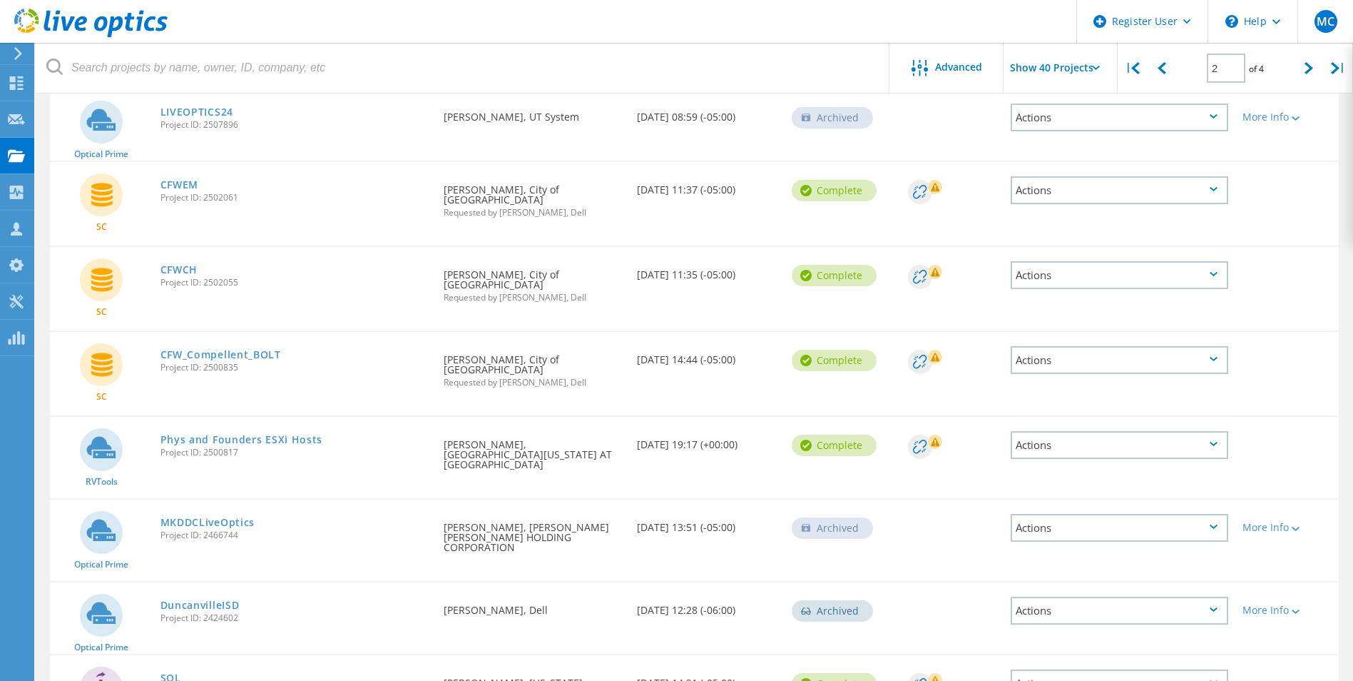
scroll to position [319, 0]
drag, startPoint x: 108, startPoint y: 198, endPoint x: 122, endPoint y: 197, distance: 14.3
click at [108, 198] on icon at bounding box center [101, 195] width 21 height 24
click at [174, 188] on link "CFWEM" at bounding box center [180, 186] width 39 height 10
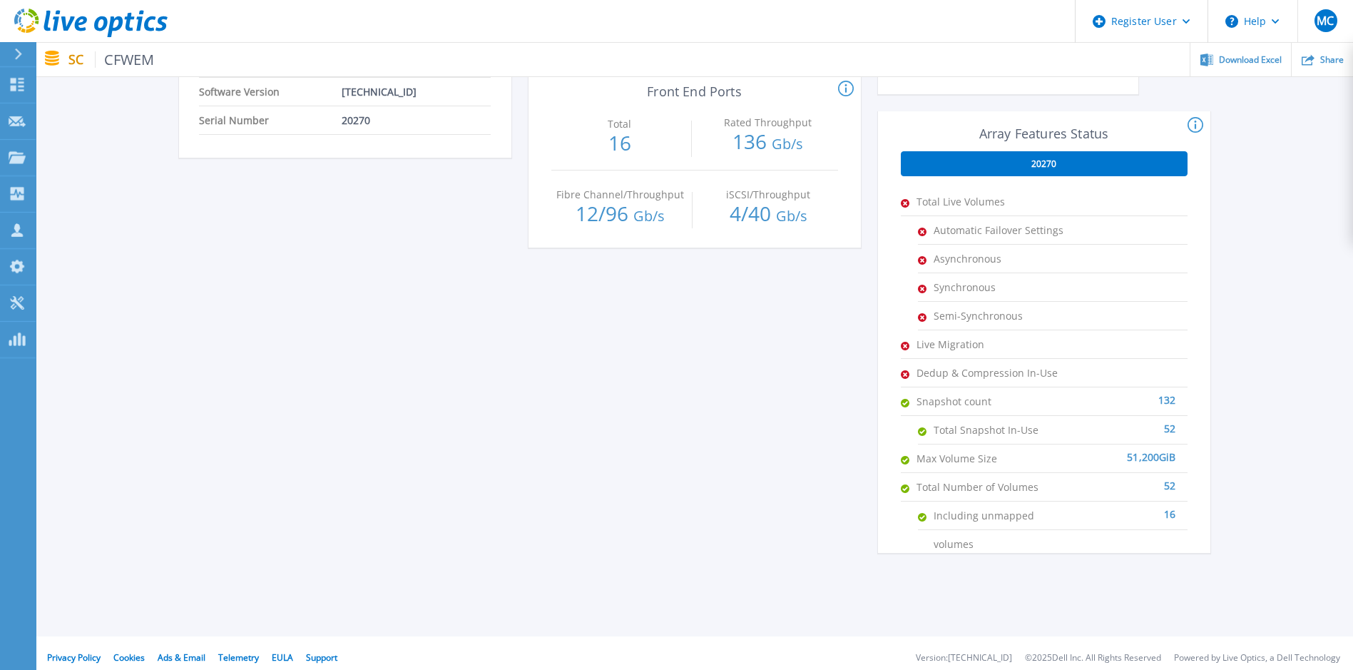
scroll to position [490, 0]
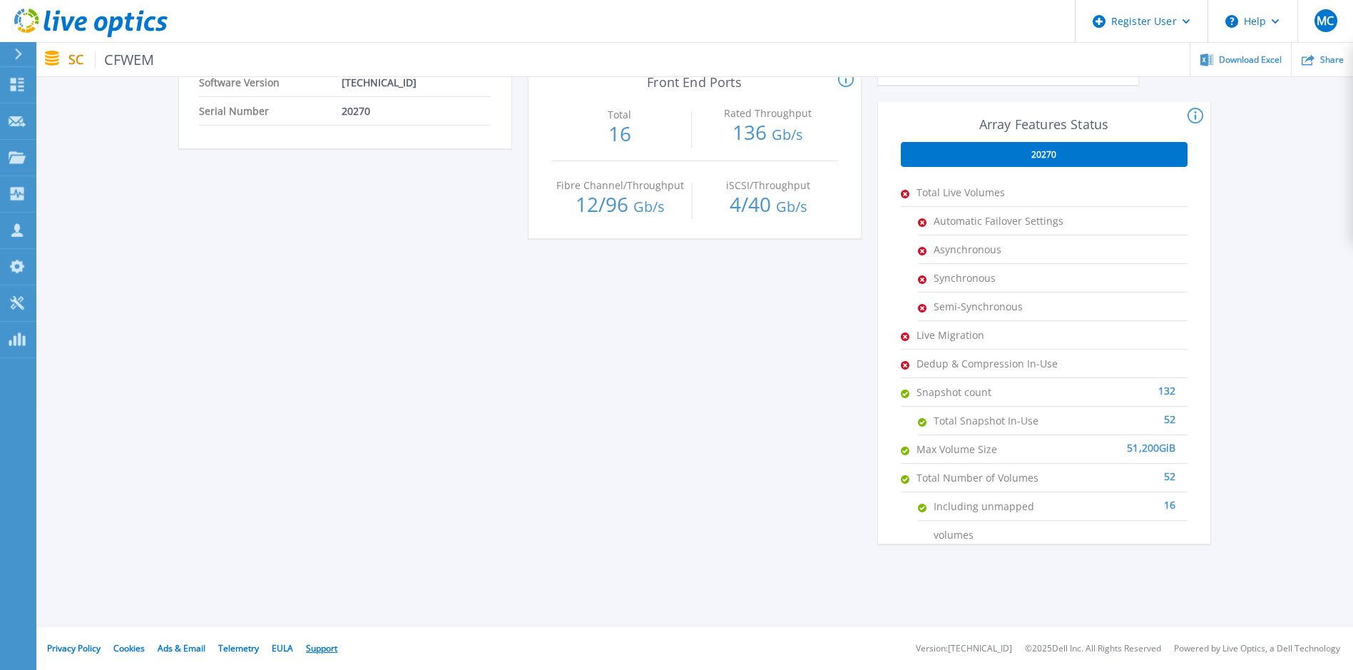
click at [326, 646] on link "Support" at bounding box center [321, 648] width 31 height 12
click at [61, 191] on p "Collectors" at bounding box center [60, 194] width 47 height 37
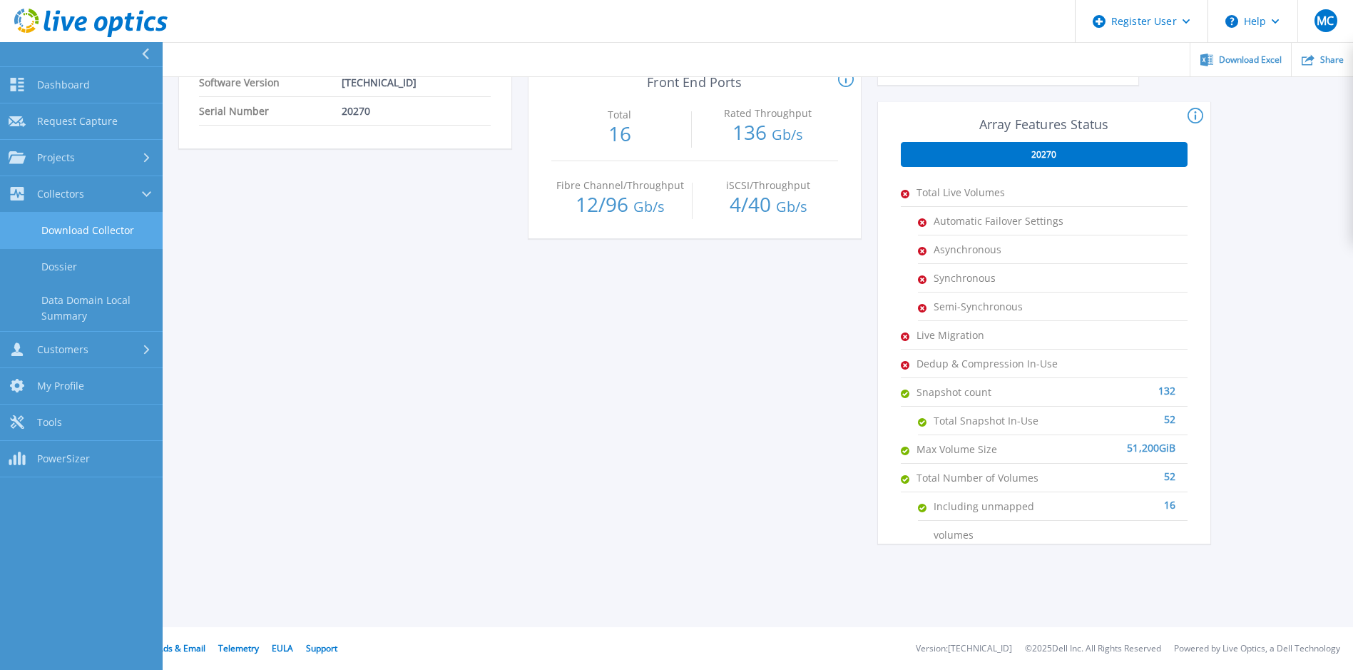
click at [114, 231] on link "Download Collector" at bounding box center [81, 231] width 163 height 36
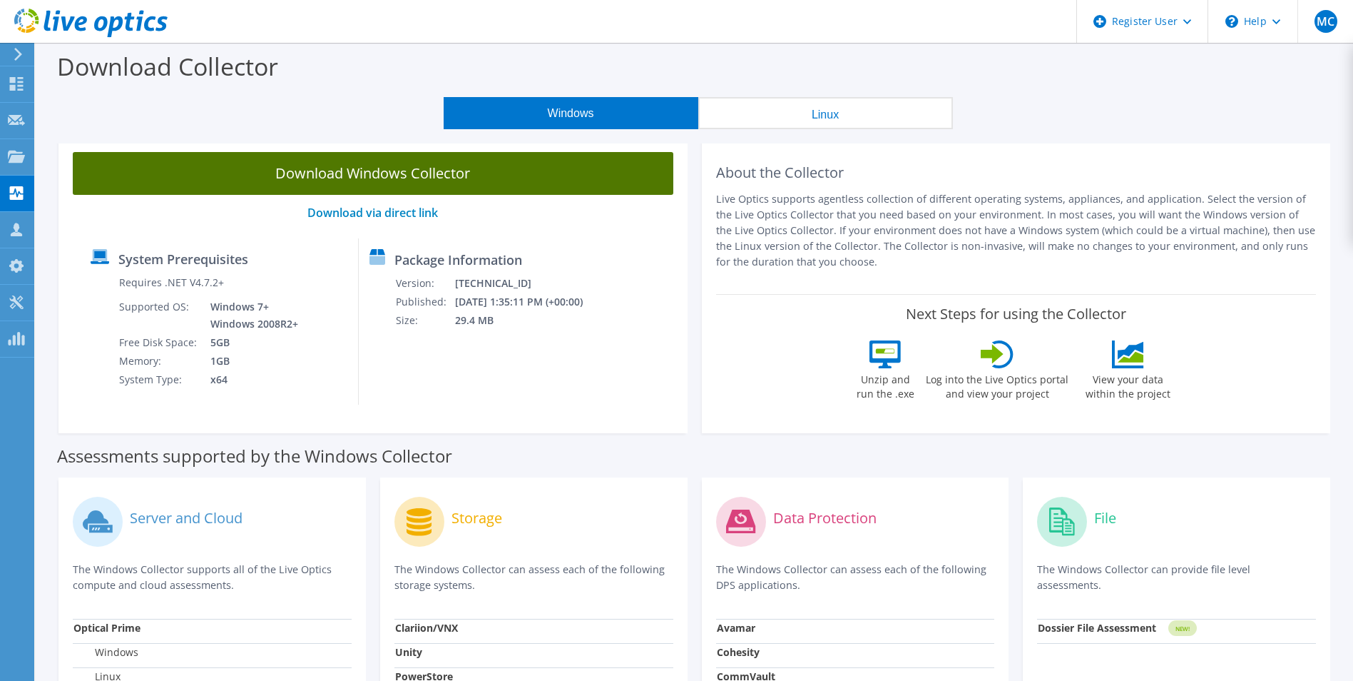
click at [407, 173] on link "Download Windows Collector" at bounding box center [373, 173] width 601 height 43
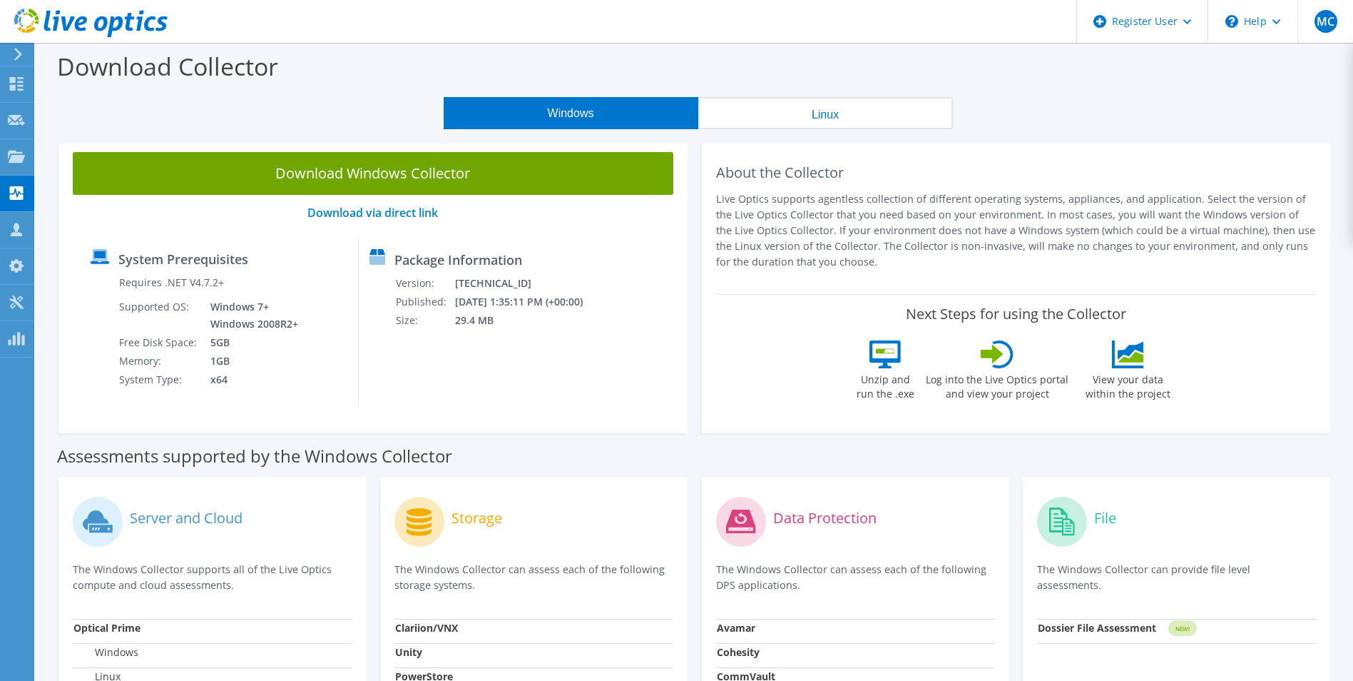
click at [1082, 182] on div "About the Collector Live Optics supports agentless collection of different oper…" at bounding box center [1016, 216] width 601 height 128
